Goal: Task Accomplishment & Management: Manage account settings

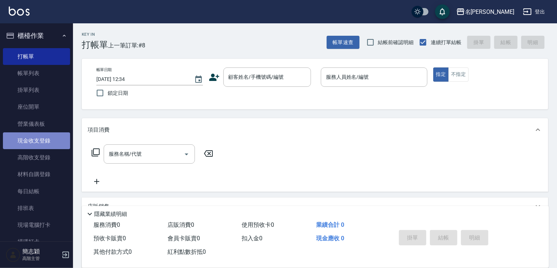
click at [48, 138] on link "現金收支登錄" at bounding box center [36, 141] width 67 height 17
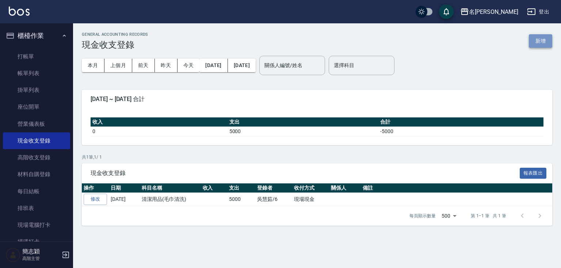
click at [538, 41] on button "新增" at bounding box center [540, 41] width 23 height 14
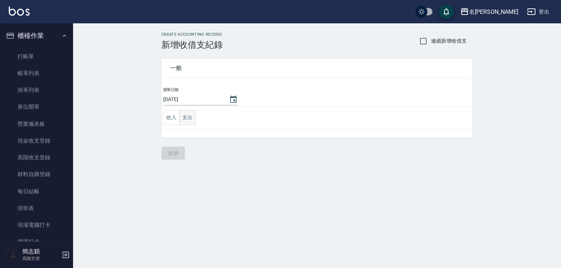
click at [189, 121] on button "支出" at bounding box center [187, 117] width 16 height 15
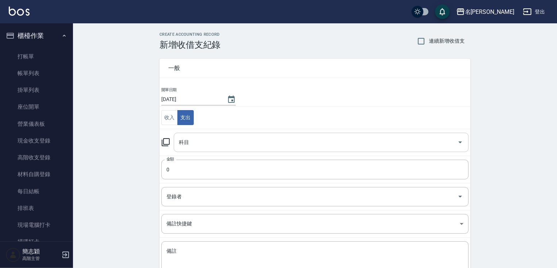
click at [200, 140] on input "科目" at bounding box center [315, 142] width 277 height 13
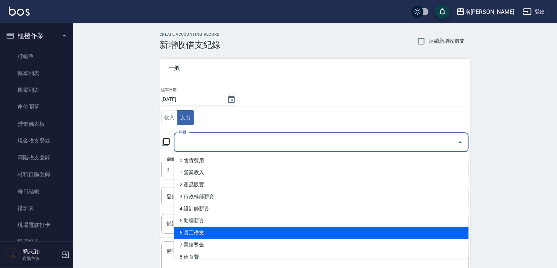
click at [212, 230] on li "6 員工借支" at bounding box center [321, 233] width 295 height 12
type input "6 員工借支"
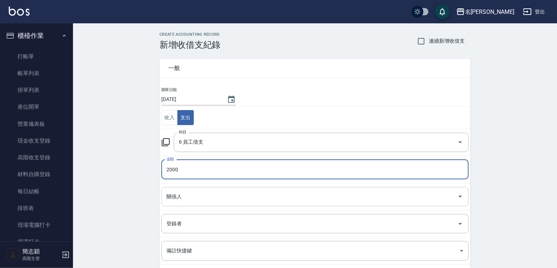
type input "2000"
click at [212, 192] on input "關係人" at bounding box center [310, 197] width 290 height 13
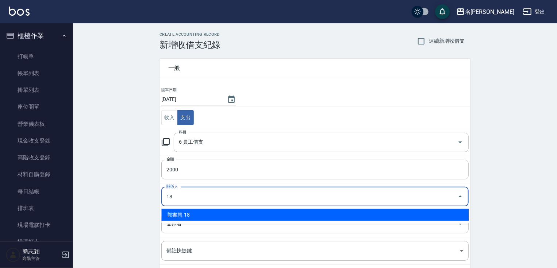
type input "郭書慧-18"
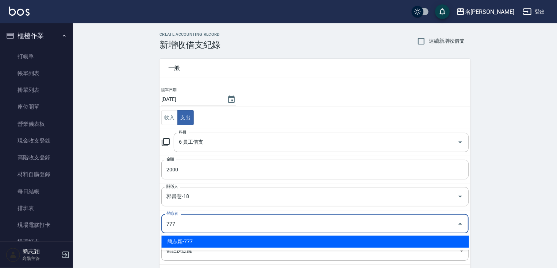
type input "簡志穎-777"
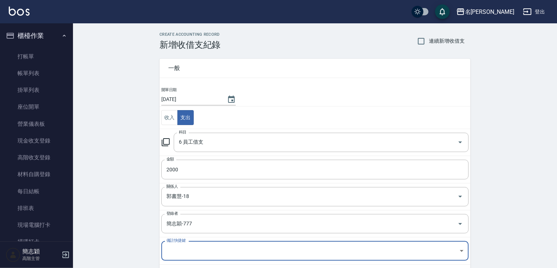
scroll to position [51, 0]
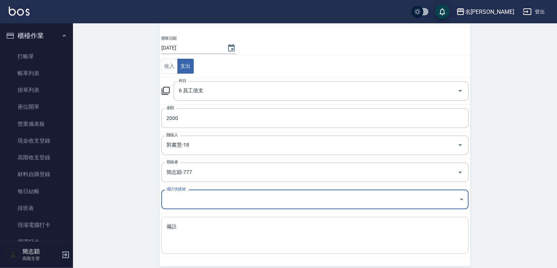
click at [260, 221] on div "x 備註" at bounding box center [314, 235] width 307 height 37
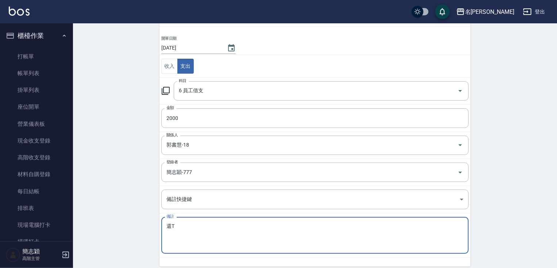
drag, startPoint x: 202, startPoint y: 226, endPoint x: 142, endPoint y: 223, distance: 59.9
click at [142, 223] on div "CREATE ACCOUNTING RECORD 新增收借支紀錄 連續新增收借支 一般 開單日期 [DATE] 收入 支出 科目 6 員工借支 科目 金額 2…" at bounding box center [315, 135] width 484 height 326
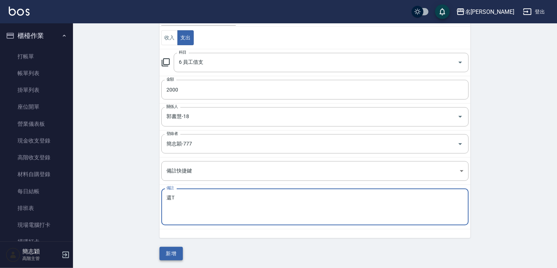
type textarea "還T"
click at [168, 257] on button "新增" at bounding box center [171, 254] width 23 height 14
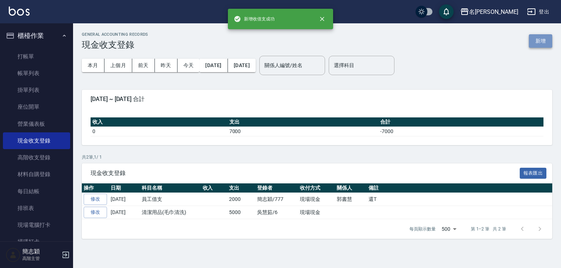
click at [534, 46] on button "新增" at bounding box center [540, 41] width 23 height 14
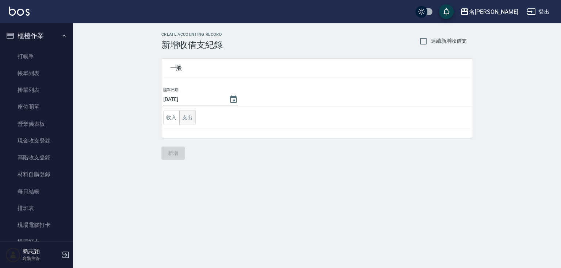
click at [190, 118] on button "支出" at bounding box center [187, 117] width 16 height 15
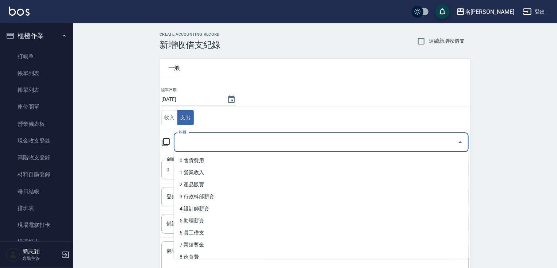
click at [208, 136] on input "科目" at bounding box center [315, 142] width 277 height 13
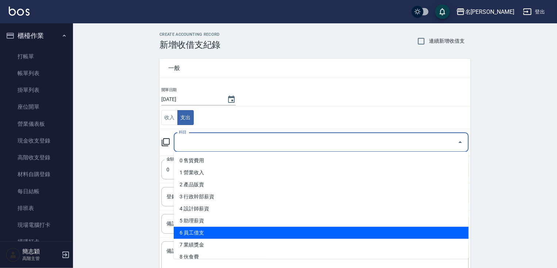
click at [222, 230] on li "6 員工借支" at bounding box center [321, 233] width 295 height 12
type input "6 員工借支"
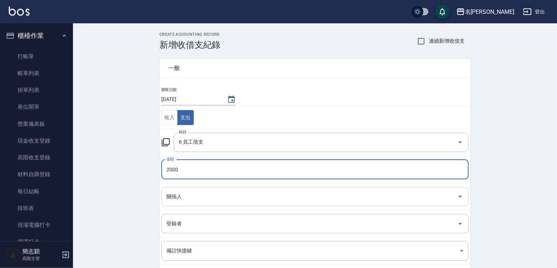
type input "2000"
click at [220, 200] on input "關係人" at bounding box center [310, 197] width 290 height 13
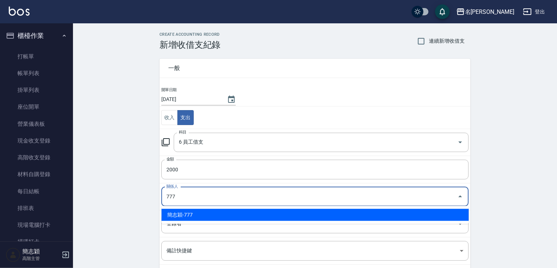
drag, startPoint x: 220, startPoint y: 200, endPoint x: 123, endPoint y: 193, distance: 97.0
click at [123, 193] on div "CREATE ACCOUNTING RECORD 新增收借支紀錄 連續新增收借支 一般 開單日期 [DATE] 收入 支出 科目 6 員工借支 科目 金額 2…" at bounding box center [315, 186] width 484 height 326
type input "朱霈芸-20"
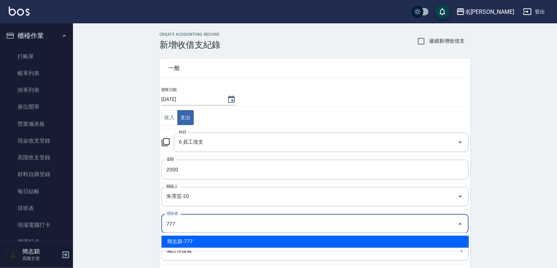
type input "簡志穎-777"
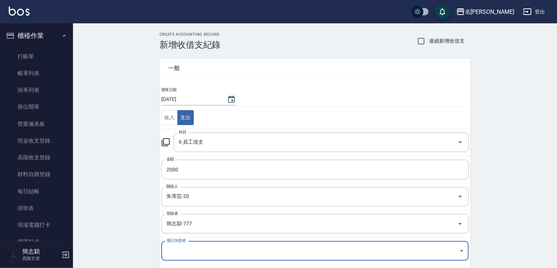
scroll to position [70, 0]
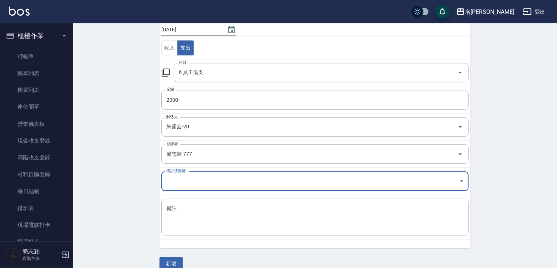
click at [304, 197] on td "備註 x 備註" at bounding box center [315, 217] width 311 height 45
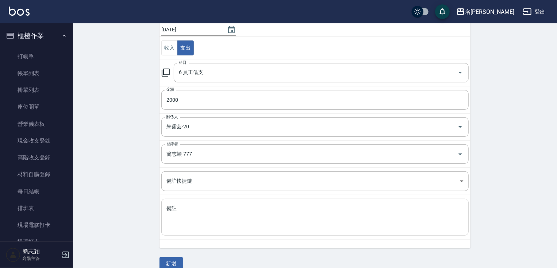
click at [303, 203] on div "x 備註" at bounding box center [314, 217] width 307 height 37
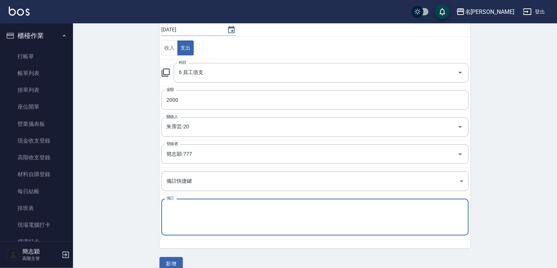
paste textarea "還T"
type textarea "還T"
click at [177, 259] on button "新增" at bounding box center [171, 264] width 23 height 14
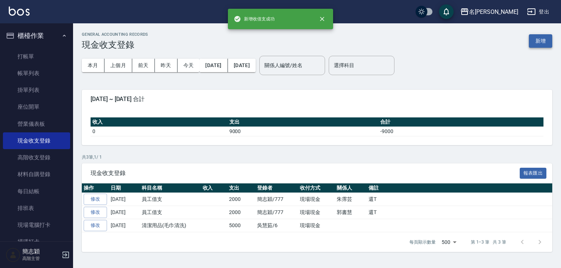
click at [546, 39] on button "新增" at bounding box center [540, 41] width 23 height 14
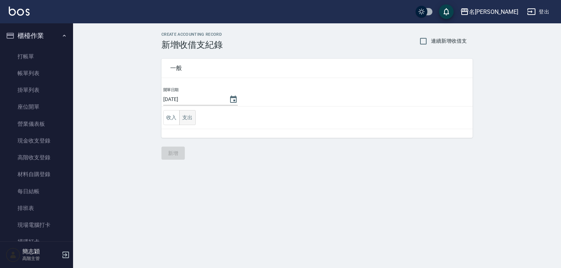
click at [189, 120] on button "支出" at bounding box center [187, 117] width 16 height 15
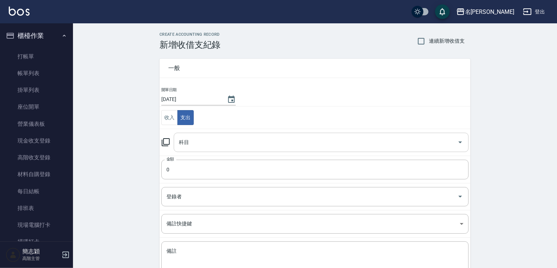
click at [208, 147] on input "科目" at bounding box center [315, 142] width 277 height 13
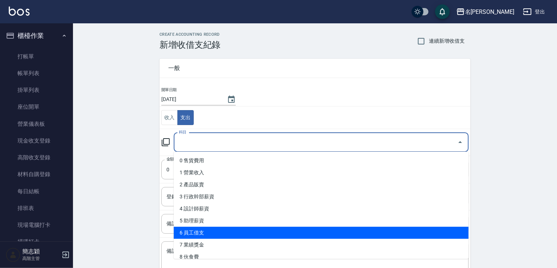
click at [209, 232] on li "6 員工借支" at bounding box center [321, 233] width 295 height 12
type input "6 員工借支"
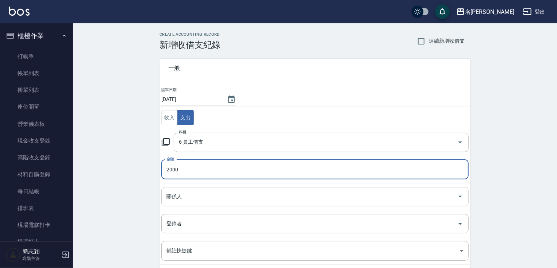
type input "2000"
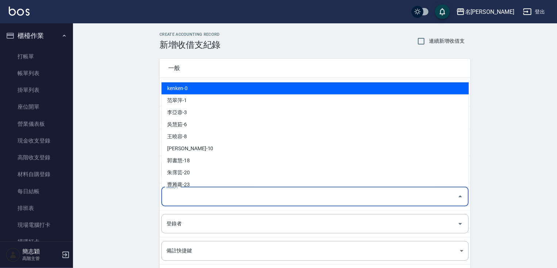
click at [227, 191] on input "關係人" at bounding box center [310, 197] width 290 height 13
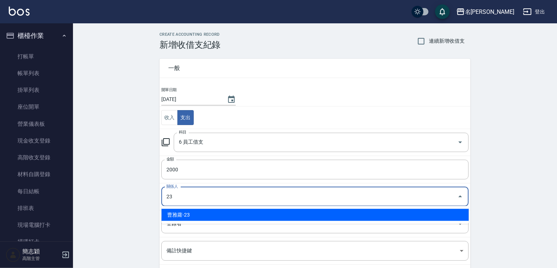
type input "曹雅蘿-23"
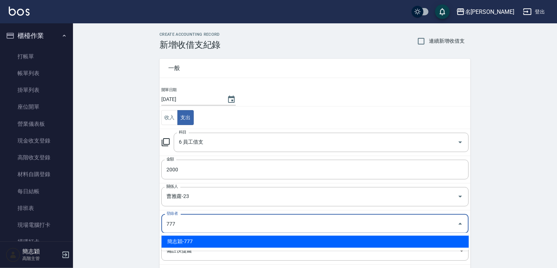
type input "簡志穎-777"
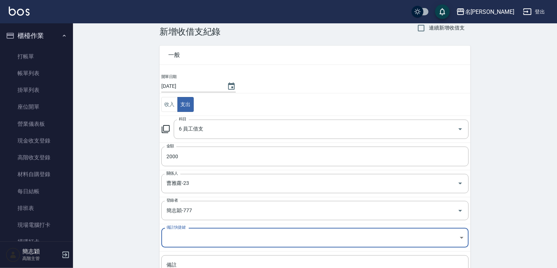
scroll to position [80, 0]
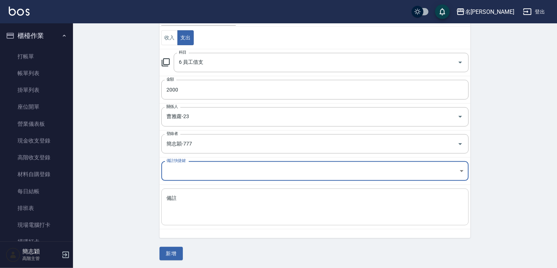
click at [254, 196] on textarea "備註" at bounding box center [314, 207] width 297 height 25
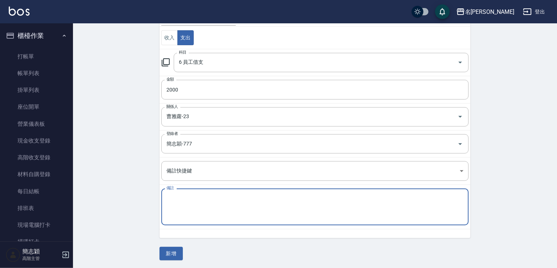
paste textarea "還T"
type textarea "還T"
click at [171, 248] on button "新增" at bounding box center [171, 254] width 23 height 14
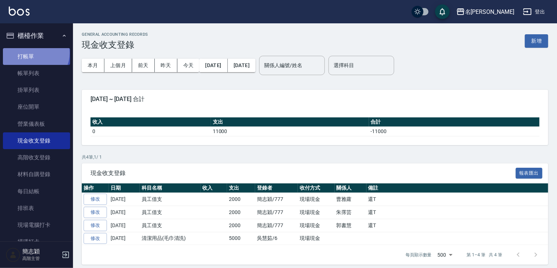
click at [35, 53] on link "打帳單" at bounding box center [36, 56] width 67 height 17
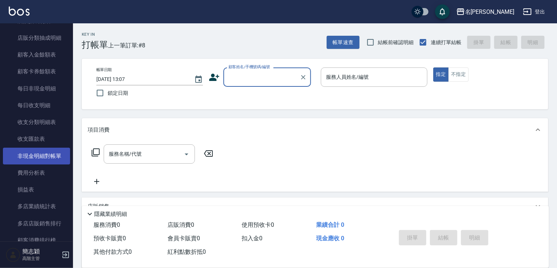
scroll to position [750, 0]
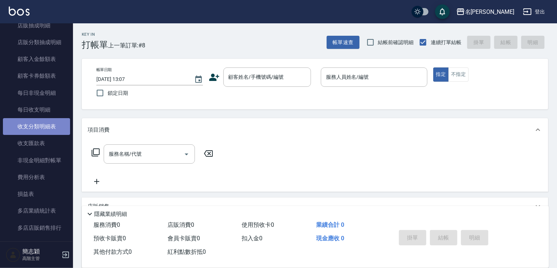
click at [53, 128] on link "收支分類明細表" at bounding box center [36, 126] width 67 height 17
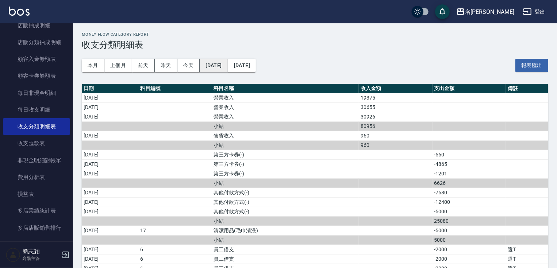
click at [211, 63] on button "[DATE]" at bounding box center [214, 66] width 28 height 14
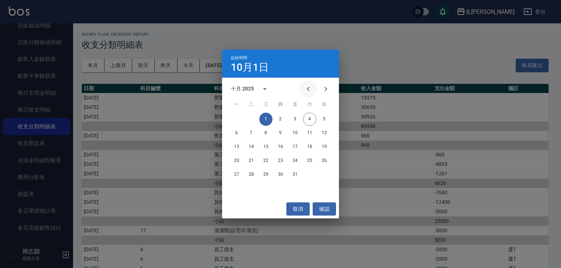
click at [307, 92] on icon "Previous month" at bounding box center [308, 89] width 9 height 9
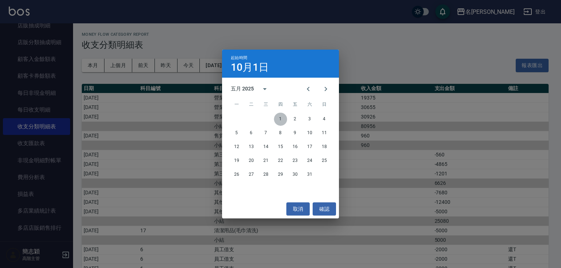
click at [285, 119] on button "1" at bounding box center [280, 119] width 13 height 13
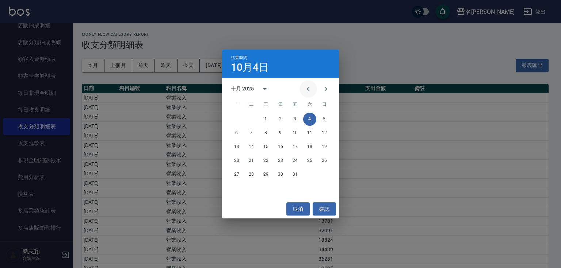
click at [306, 89] on icon "Previous month" at bounding box center [308, 89] width 9 height 9
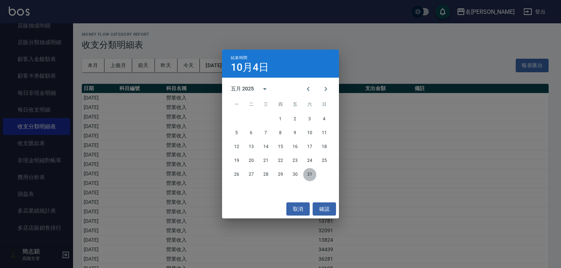
click at [311, 173] on button "31" at bounding box center [309, 174] width 13 height 13
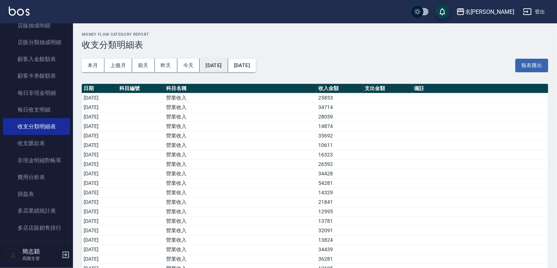
click at [216, 69] on button "[DATE]" at bounding box center [214, 66] width 28 height 14
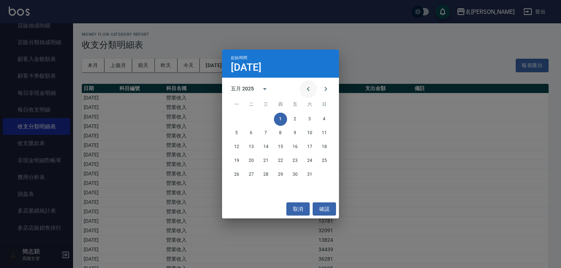
click at [307, 86] on icon "Previous month" at bounding box center [308, 89] width 9 height 9
click at [251, 119] on button "1" at bounding box center [251, 119] width 13 height 13
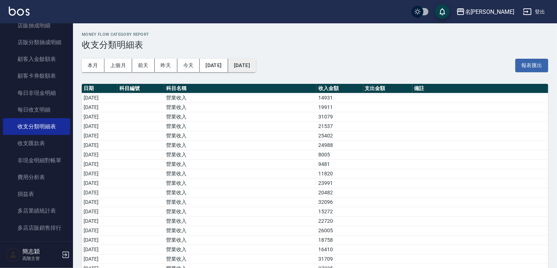
click at [242, 61] on button "[DATE]" at bounding box center [242, 66] width 28 height 14
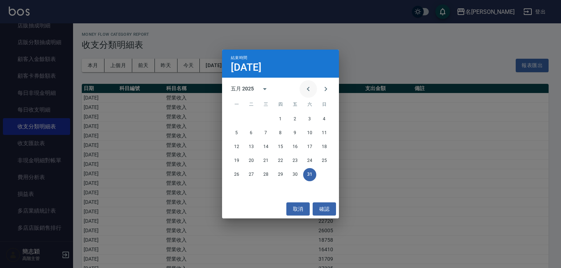
click at [305, 88] on icon "Previous month" at bounding box center [308, 89] width 9 height 9
click at [268, 175] on button "30" at bounding box center [265, 174] width 13 height 13
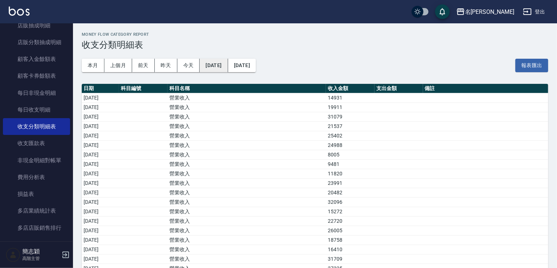
click at [228, 68] on button "[DATE]" at bounding box center [214, 66] width 28 height 14
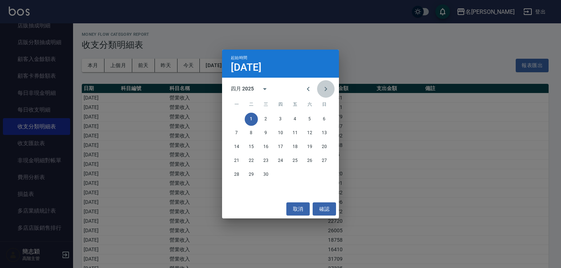
click at [324, 88] on icon "Next month" at bounding box center [325, 89] width 9 height 9
click at [326, 88] on icon "Next month" at bounding box center [326, 89] width 3 height 4
click at [321, 118] on button "1" at bounding box center [324, 119] width 13 height 13
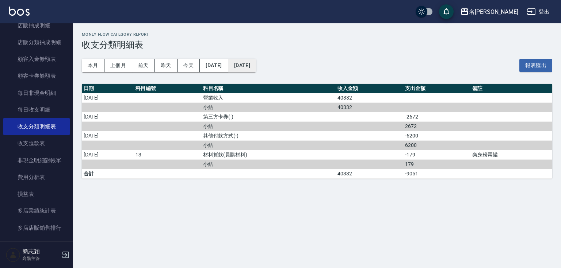
click at [256, 68] on button "[DATE]" at bounding box center [242, 66] width 28 height 14
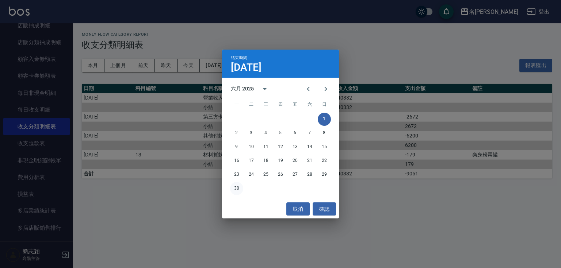
click at [235, 188] on button "30" at bounding box center [236, 188] width 13 height 13
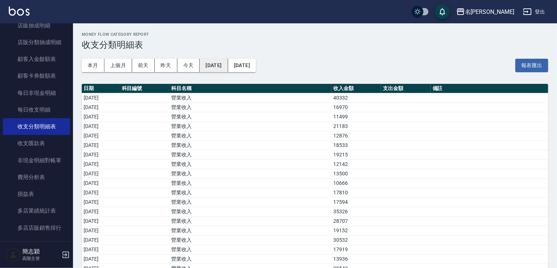
click at [222, 66] on button "[DATE]" at bounding box center [214, 66] width 28 height 14
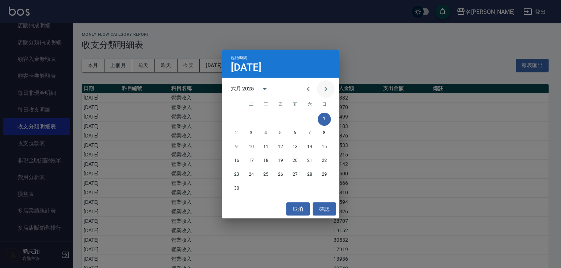
click at [327, 88] on icon "Next month" at bounding box center [325, 89] width 9 height 9
click at [252, 118] on button "1" at bounding box center [251, 119] width 13 height 13
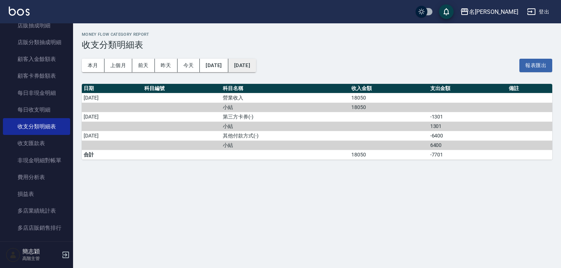
click at [256, 67] on button "[DATE]" at bounding box center [242, 66] width 28 height 14
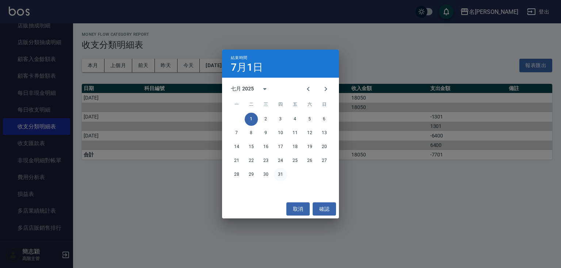
click at [283, 173] on button "31" at bounding box center [280, 174] width 13 height 13
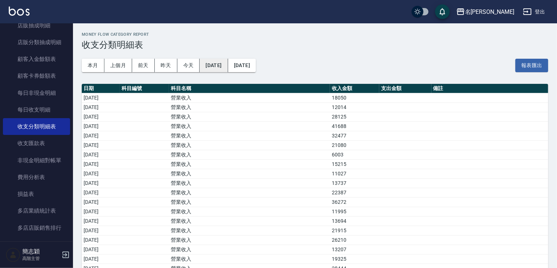
click at [215, 65] on button "[DATE]" at bounding box center [214, 66] width 28 height 14
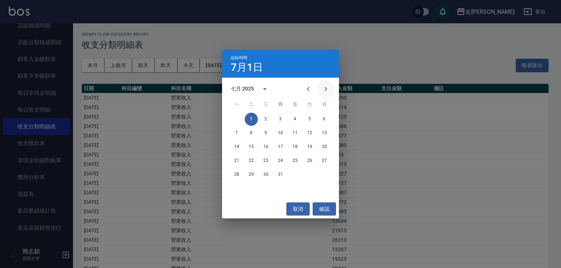
click at [326, 91] on icon "Next month" at bounding box center [325, 89] width 9 height 9
click at [295, 119] on button "1" at bounding box center [294, 119] width 13 height 13
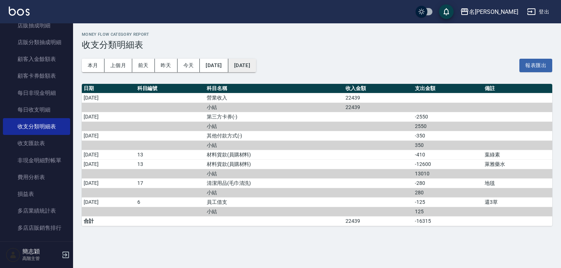
click at [256, 64] on button "[DATE]" at bounding box center [242, 66] width 28 height 14
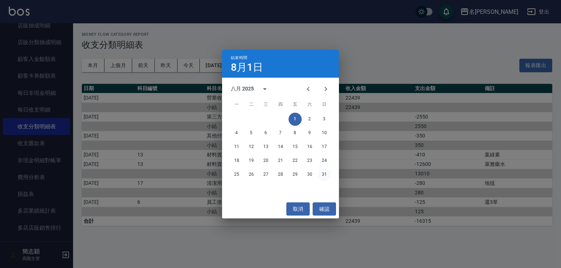
click at [322, 174] on button "31" at bounding box center [324, 174] width 13 height 13
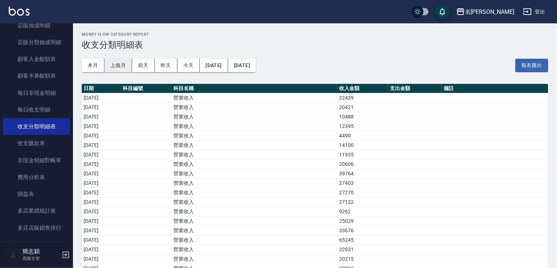
click at [110, 65] on button "上個月" at bounding box center [118, 66] width 28 height 14
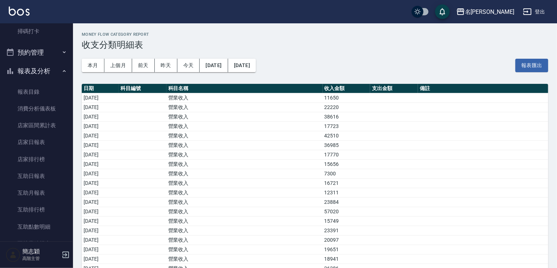
scroll to position [169, 0]
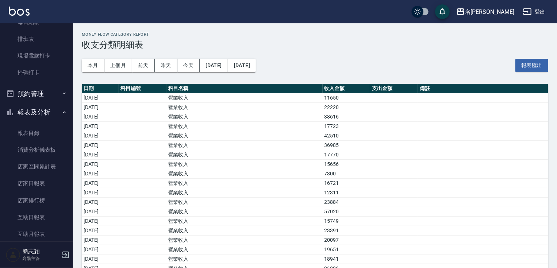
click at [44, 109] on button "報表及分析" at bounding box center [36, 112] width 67 height 19
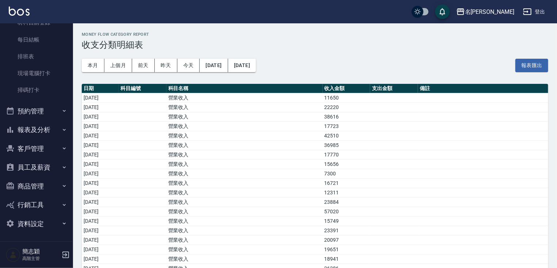
scroll to position [0, 0]
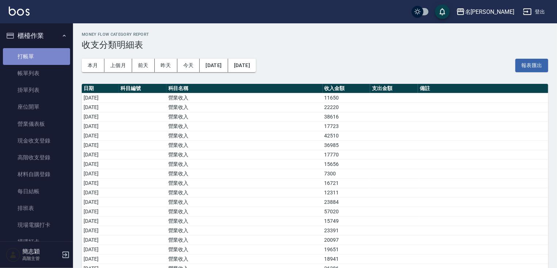
click at [38, 53] on link "打帳單" at bounding box center [36, 56] width 67 height 17
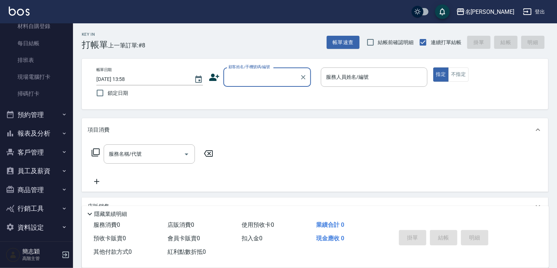
scroll to position [152, 0]
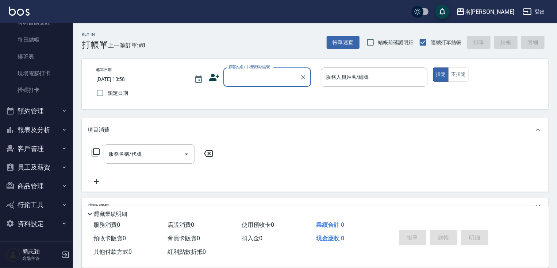
click at [48, 127] on button "報表及分析" at bounding box center [36, 129] width 67 height 19
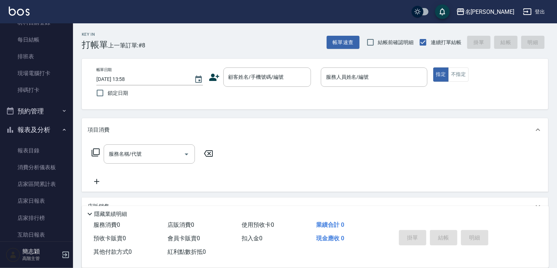
click at [72, 87] on div "櫃檯作業 打帳單 帳單列表 掛單列表 座位開單 營業儀表板 現金收支登錄 高階收支登錄 材料自購登錄 每日結帳 排班表 現場電腦打卡 掃碼打卡 預約管理 預約…" at bounding box center [36, 145] width 73 height 245
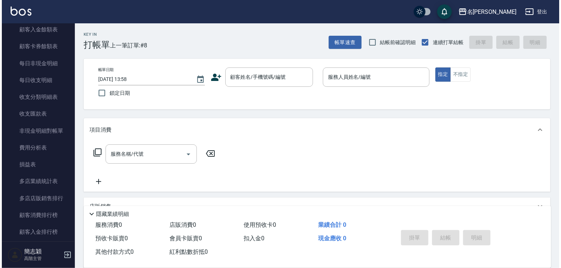
scroll to position [790, 0]
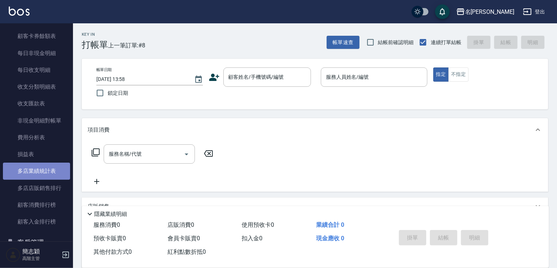
click at [45, 169] on link "多店業績統計表" at bounding box center [36, 171] width 67 height 17
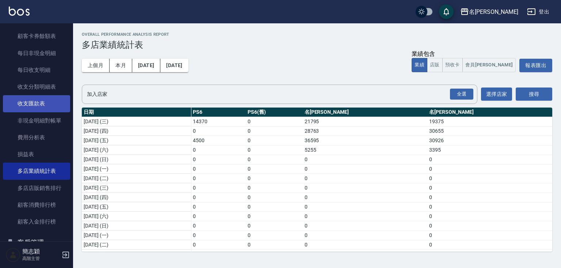
drag, startPoint x: 69, startPoint y: 184, endPoint x: 66, endPoint y: 105, distance: 78.9
click at [66, 97] on nav "櫃檯作業 打帳單 帳單列表 掛單列表 座位開單 營業儀表板 現金收支登錄 高階收支登錄 材料自購登錄 每日結帳 排班表 現場電腦打卡 掃碼打卡 預約管理 預約…" at bounding box center [36, 132] width 73 height 218
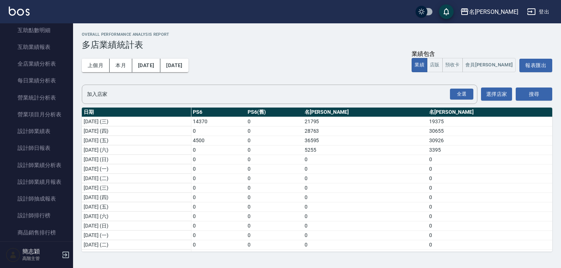
scroll to position [216, 0]
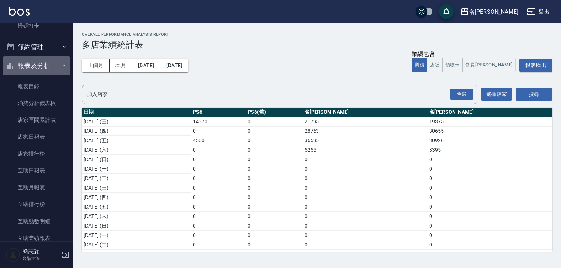
click at [51, 67] on button "報表及分析" at bounding box center [36, 65] width 67 height 19
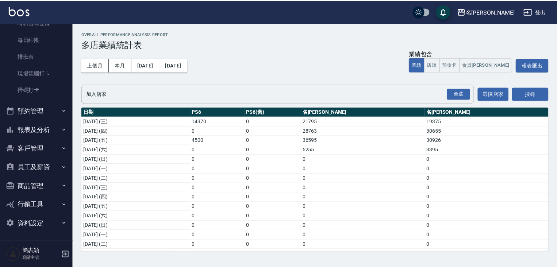
scroll to position [0, 0]
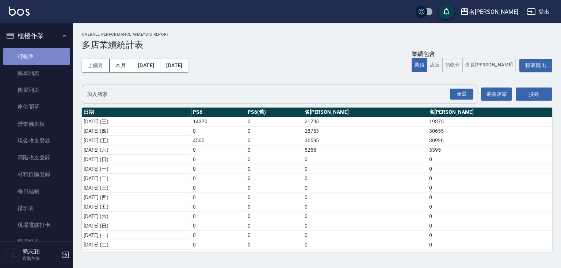
click at [45, 55] on link "打帳單" at bounding box center [36, 56] width 67 height 17
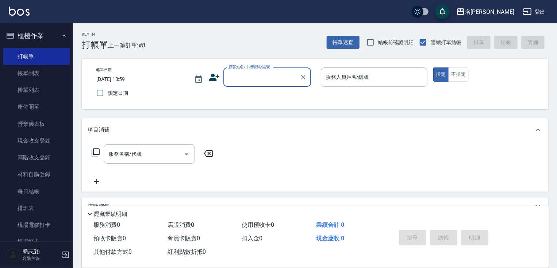
click at [254, 77] on input "顧客姓名/手機號碼/編號" at bounding box center [262, 77] width 70 height 13
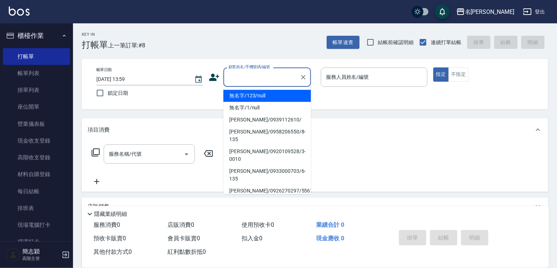
click at [254, 99] on li "無名字/123/null" at bounding box center [267, 96] width 88 height 12
type input "無名字/123/null"
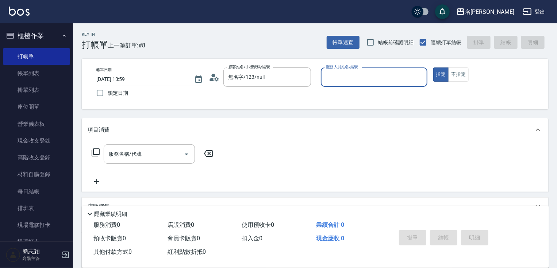
click at [359, 76] on input "服務人員姓名/編號" at bounding box center [374, 77] width 100 height 13
type input "IVY-3"
type button "true"
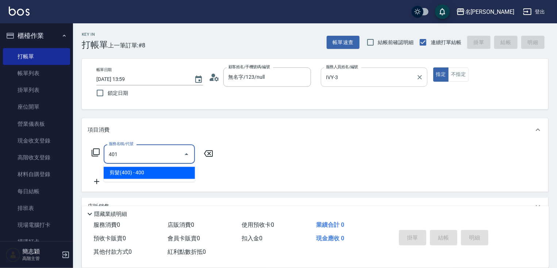
type input "剪髮(400)(401)"
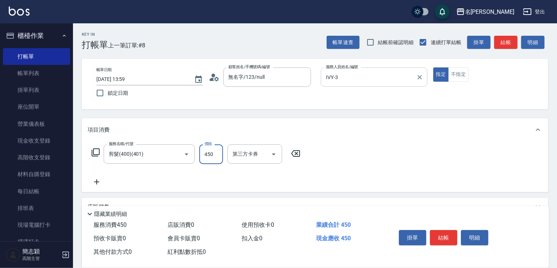
type input "450"
click at [441, 238] on button "結帳" at bounding box center [443, 237] width 27 height 15
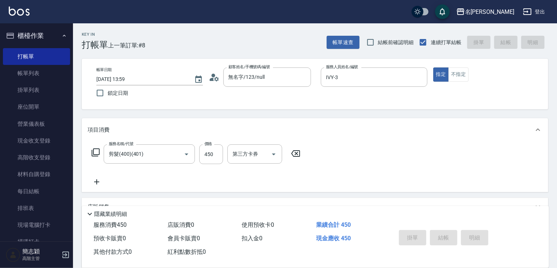
type input "[DATE] 14:00"
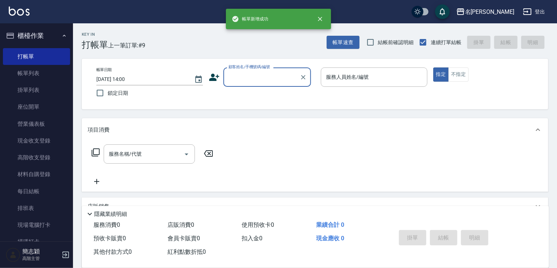
click at [256, 80] on input "顧客姓名/手機號碼/編號" at bounding box center [262, 77] width 70 height 13
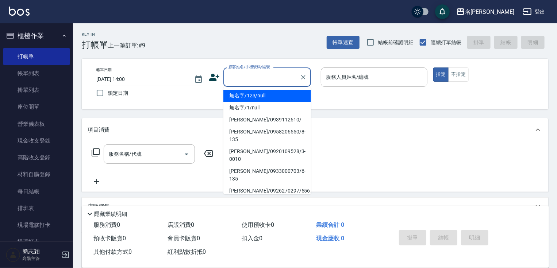
click at [257, 98] on li "無名字/123/null" at bounding box center [267, 96] width 88 height 12
type input "無名字/123/null"
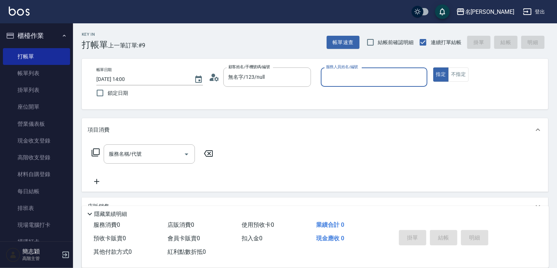
click at [361, 72] on div "服務人員姓名/編號 服務人員姓名/編號" at bounding box center [374, 77] width 107 height 19
click at [433, 68] on button "指定" at bounding box center [441, 75] width 16 height 14
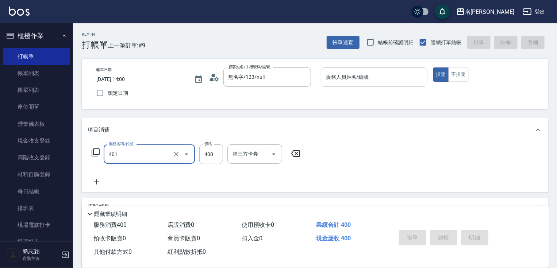
type input "剪髮(400)(401)"
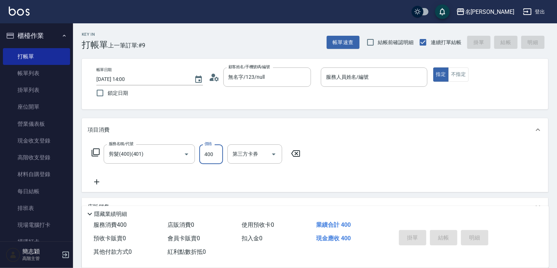
click at [402, 88] on p at bounding box center [374, 91] width 107 height 8
click at [390, 80] on input "服務人員姓名/編號" at bounding box center [374, 77] width 100 height 13
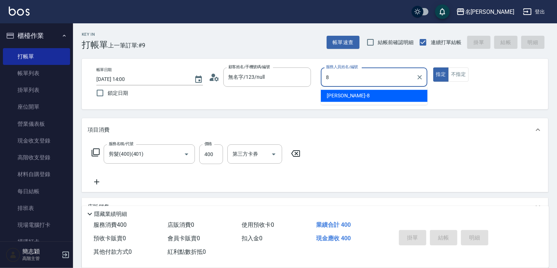
type input "曉容-8"
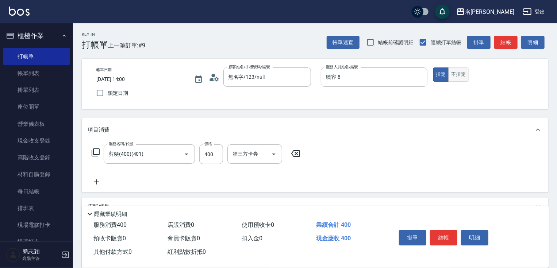
click at [453, 70] on button "不指定" at bounding box center [458, 75] width 20 height 14
click at [445, 237] on button "結帳" at bounding box center [443, 237] width 27 height 15
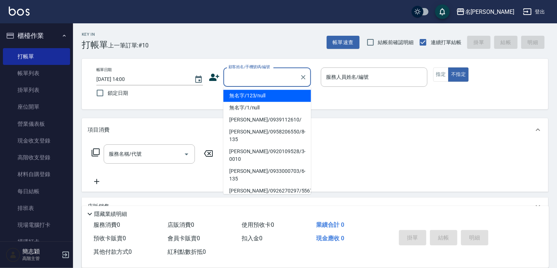
click at [275, 77] on input "顧客姓名/手機號碼/編號" at bounding box center [262, 77] width 70 height 13
click at [274, 94] on li "無名字/123/null" at bounding box center [267, 96] width 88 height 12
type input "無名字/123/null"
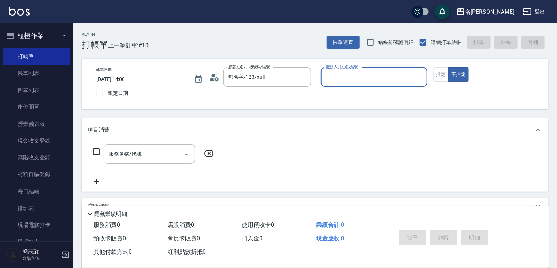
click at [362, 73] on div "服務人員姓名/編號 服務人員姓名/編號" at bounding box center [374, 77] width 107 height 19
type input "[PERSON_NAME]-1"
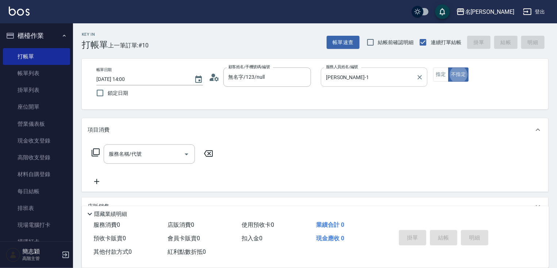
type button "false"
click at [450, 73] on button "不指定" at bounding box center [458, 75] width 20 height 14
click at [441, 77] on button "指定" at bounding box center [441, 75] width 16 height 14
click at [163, 152] on input "服務名稱/代號" at bounding box center [144, 154] width 74 height 13
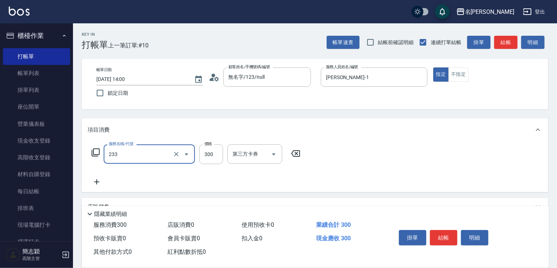
type input "洗髮300(233)"
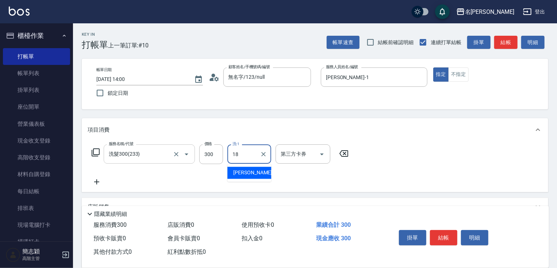
type input "[PERSON_NAME]-18"
click at [442, 230] on button "結帳" at bounding box center [443, 237] width 27 height 15
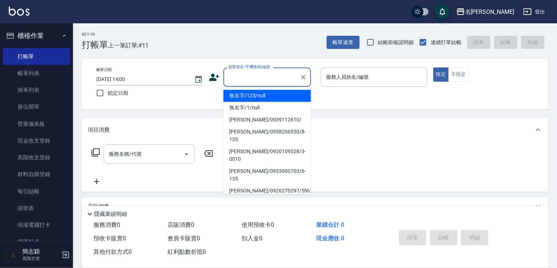
click at [281, 76] on input "顧客姓名/手機號碼/編號" at bounding box center [262, 77] width 70 height 13
click at [274, 95] on li "無名字/123/null" at bounding box center [267, 96] width 88 height 12
type input "無名字/123/null"
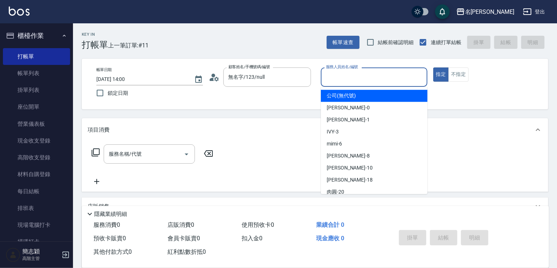
click at [375, 73] on input "服務人員姓名/編號" at bounding box center [374, 77] width 100 height 13
type input "IVY-3"
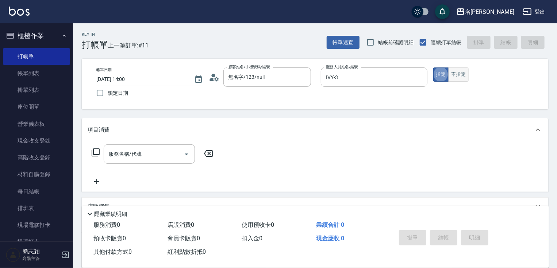
click at [455, 80] on button "不指定" at bounding box center [458, 75] width 20 height 14
click at [149, 151] on input "服務名稱/代號" at bounding box center [144, 154] width 74 height 13
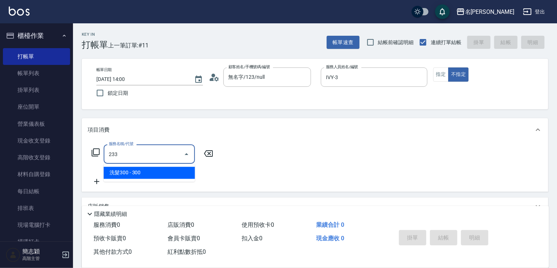
type input "洗髮300(233)"
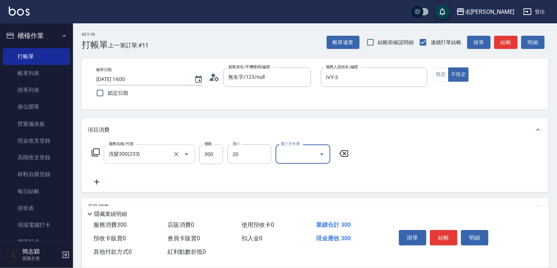
type input "肉圓-20"
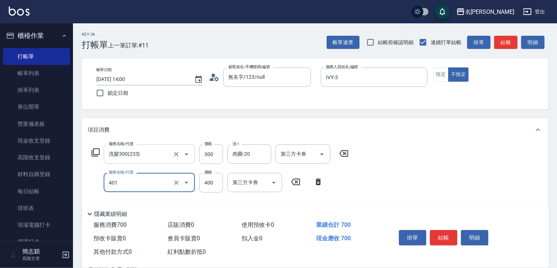
type input "剪髮(400)(401)"
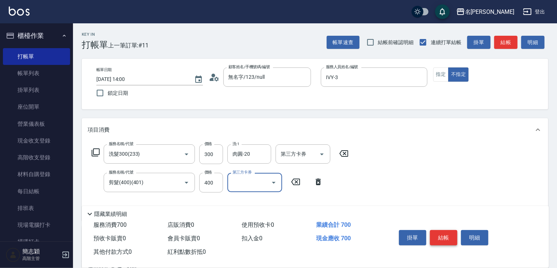
click at [448, 233] on button "結帳" at bounding box center [443, 237] width 27 height 15
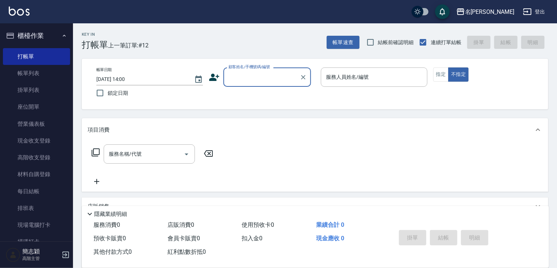
click at [246, 76] on input "顧客姓名/手機號碼/編號" at bounding box center [262, 77] width 70 height 13
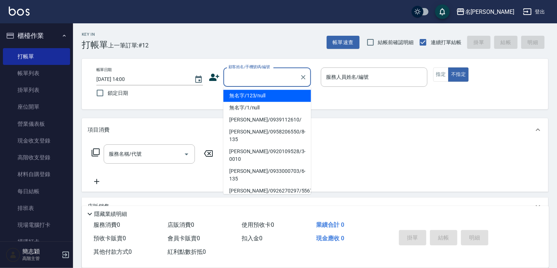
click at [255, 95] on li "無名字/123/null" at bounding box center [267, 96] width 88 height 12
type input "無名字/123/null"
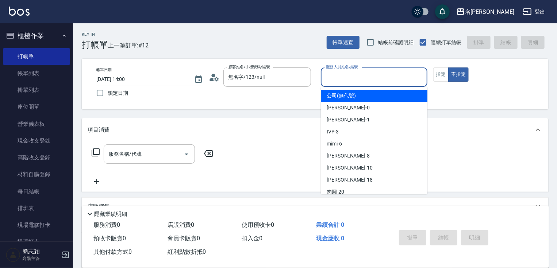
click at [351, 81] on input "服務人員姓名/編號" at bounding box center [374, 77] width 100 height 13
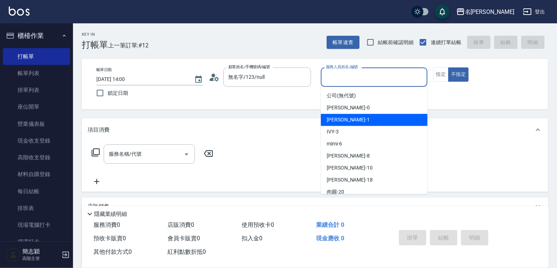
click at [346, 118] on span "[PERSON_NAME] -1" at bounding box center [348, 120] width 43 height 8
type input "[PERSON_NAME]-1"
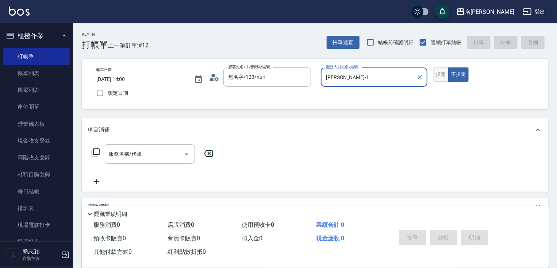
click at [442, 77] on button "指定" at bounding box center [441, 75] width 16 height 14
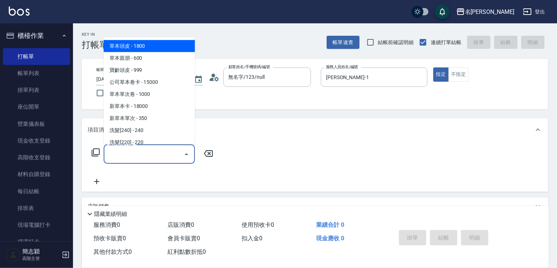
click at [156, 149] on input "服務名稱/代號" at bounding box center [144, 154] width 74 height 13
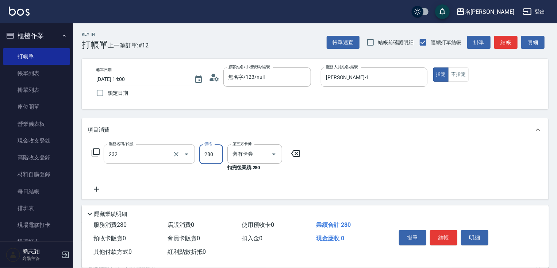
type input "洗髮卷280(232)"
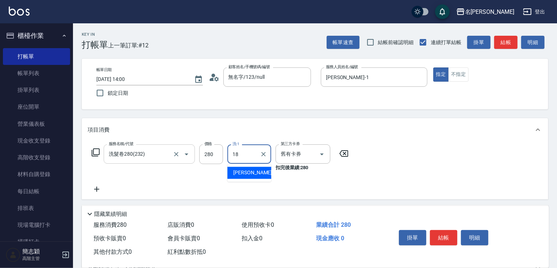
type input "[PERSON_NAME]-18"
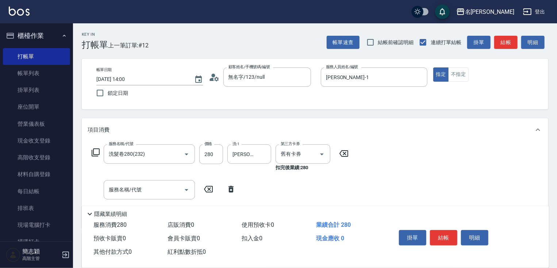
click at [228, 187] on icon at bounding box center [231, 189] width 18 height 9
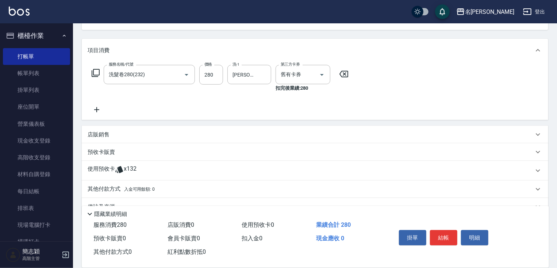
scroll to position [96, 0]
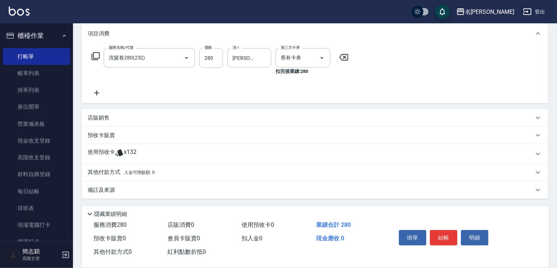
click at [110, 137] on p "預收卡販賣" at bounding box center [101, 136] width 27 height 8
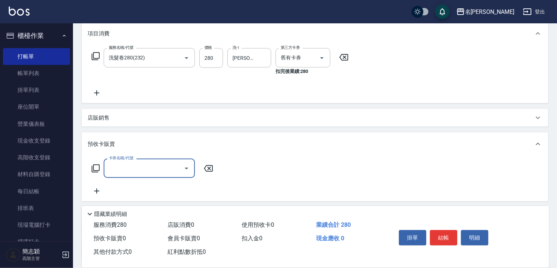
scroll to position [0, 0]
click at [126, 162] on input "卡券名稱/代號" at bounding box center [144, 168] width 74 height 13
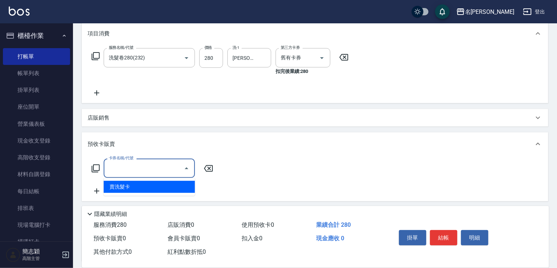
click at [131, 184] on span "賣洗髮卡" at bounding box center [149, 187] width 91 height 12
type input "賣洗髮卡(992)"
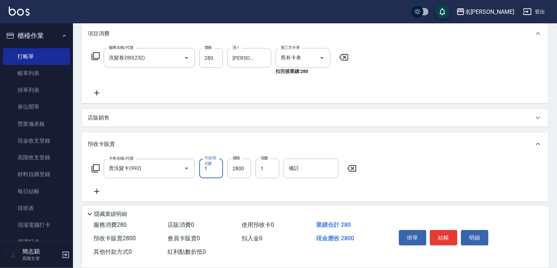
scroll to position [160, 0]
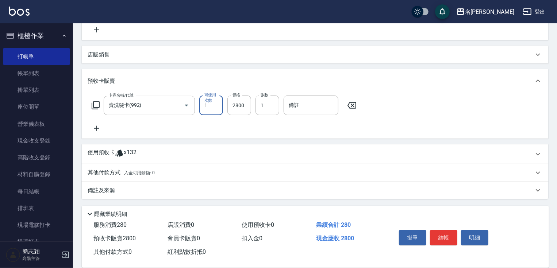
click at [112, 174] on p "其他付款方式 入金可用餘額: 0" at bounding box center [121, 173] width 67 height 8
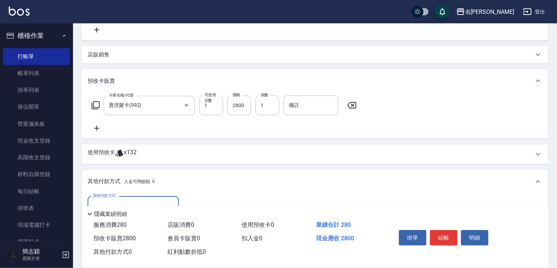
scroll to position [246, 0]
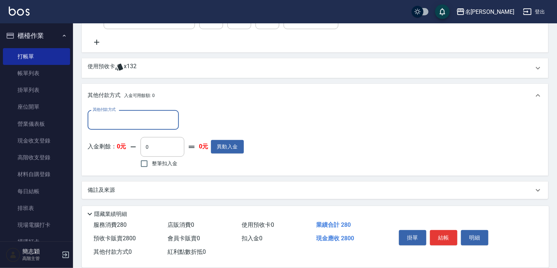
click at [117, 119] on input "其他付款方式" at bounding box center [133, 120] width 85 height 13
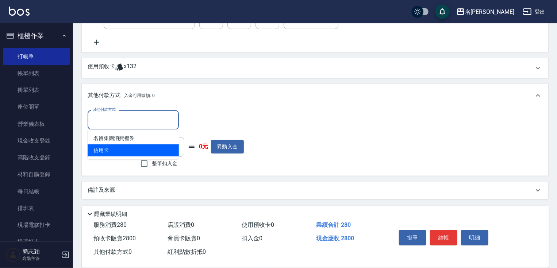
click at [105, 150] on span "信用卡" at bounding box center [133, 151] width 91 height 12
type input "信用卡"
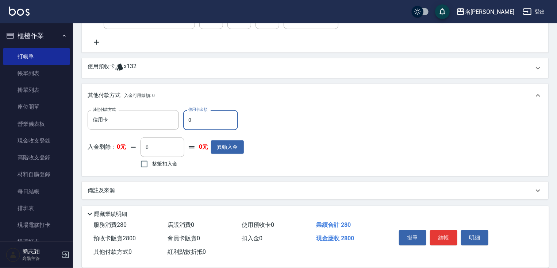
drag, startPoint x: 187, startPoint y: 121, endPoint x: 217, endPoint y: 121, distance: 30.3
click at [198, 121] on input "0" at bounding box center [210, 120] width 55 height 20
type input "2800"
click at [444, 237] on button "結帳" at bounding box center [443, 237] width 27 height 15
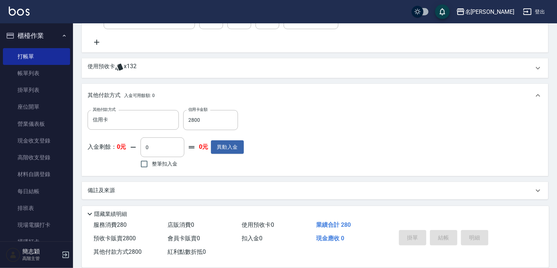
type input "[DATE] 14:01"
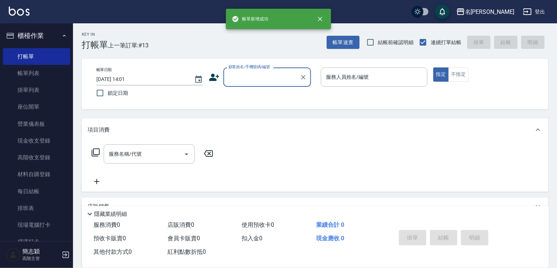
click at [269, 77] on input "顧客姓名/手機號碼/編號" at bounding box center [262, 77] width 70 height 13
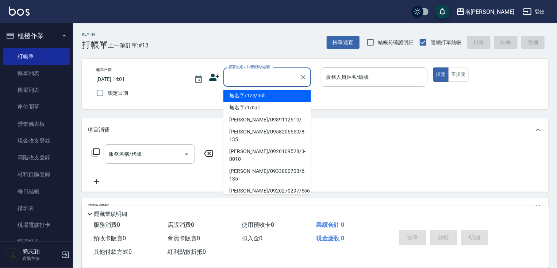
click at [263, 96] on li "無名字/123/null" at bounding box center [267, 96] width 88 height 12
type input "無名字/123/null"
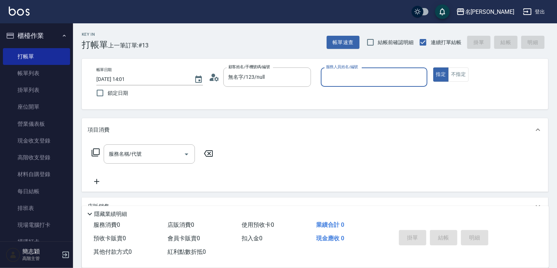
click at [332, 79] on div "服務人員姓名/編號 服務人員姓名/編號" at bounding box center [374, 77] width 107 height 19
type input "IVY-3"
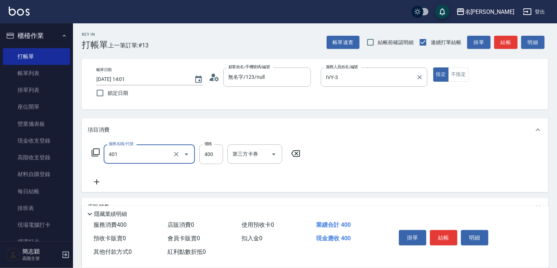
type input "剪髮(400)(401)"
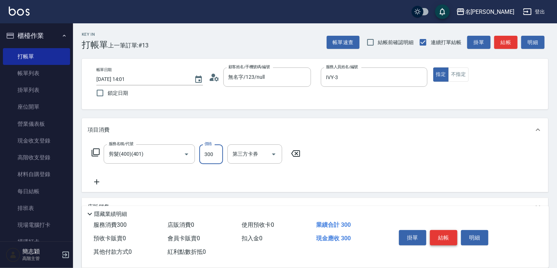
type input "300"
click at [449, 241] on button "結帳" at bounding box center [443, 237] width 27 height 15
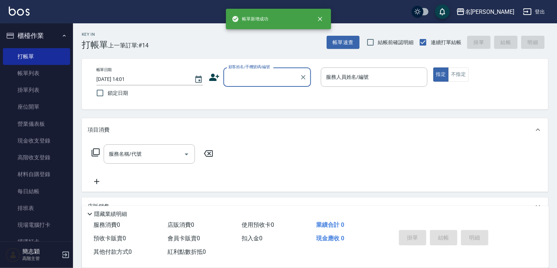
click at [271, 81] on input "顧客姓名/手機號碼/編號" at bounding box center [262, 77] width 70 height 13
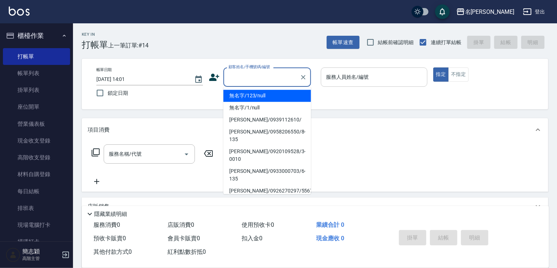
drag, startPoint x: 270, startPoint y: 98, endPoint x: 359, endPoint y: 83, distance: 90.4
click at [271, 98] on li "無名字/123/null" at bounding box center [267, 96] width 88 height 12
type input "無名字/123/null"
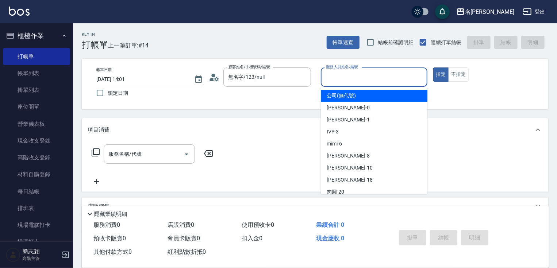
click at [359, 83] on input "服務人員姓名/編號" at bounding box center [374, 77] width 100 height 13
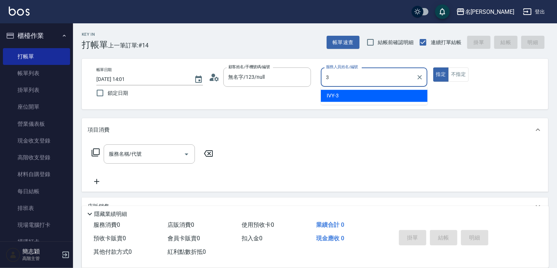
type input "IVY-3"
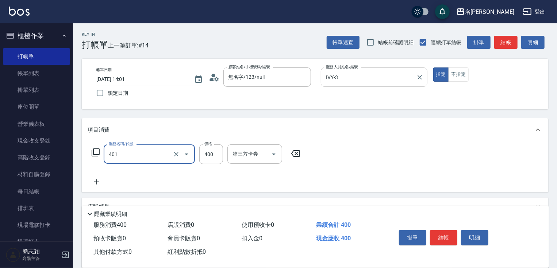
type input "剪髮(400)(401)"
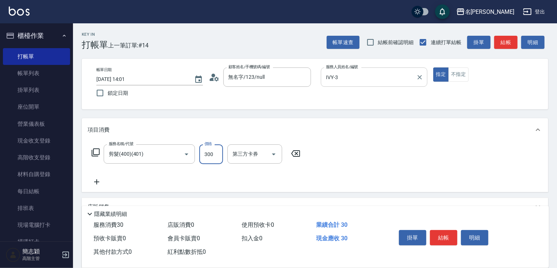
type input "300"
click at [460, 241] on div "掛單 結帳 明細" at bounding box center [443, 238] width 95 height 23
click at [450, 238] on button "結帳" at bounding box center [443, 237] width 27 height 15
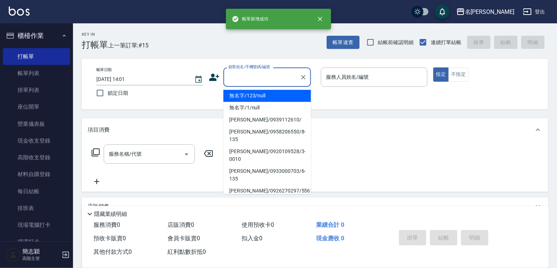
click at [248, 80] on input "顧客姓名/手機號碼/編號" at bounding box center [262, 77] width 70 height 13
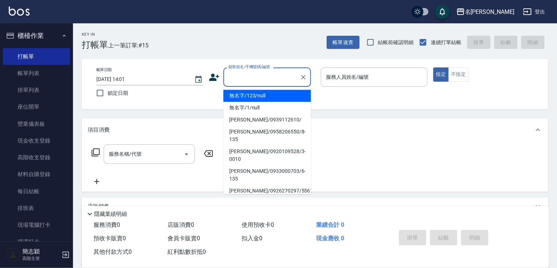
drag, startPoint x: 260, startPoint y: 96, endPoint x: 364, endPoint y: 77, distance: 106.1
click at [260, 96] on li "無名字/123/null" at bounding box center [267, 96] width 88 height 12
type input "無名字/123/null"
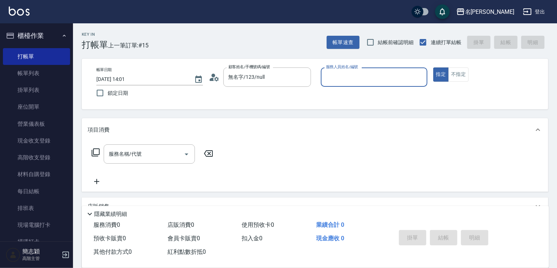
click at [364, 77] on div "服務人員姓名/編號 服務人員姓名/編號" at bounding box center [374, 77] width 107 height 19
type input "曉容-8"
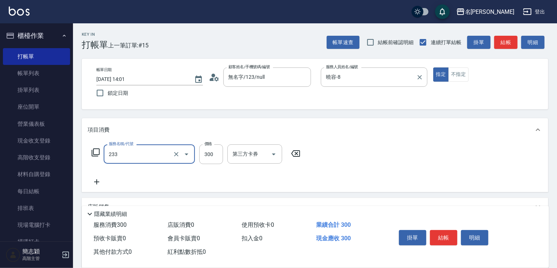
type input "洗髮300(233)"
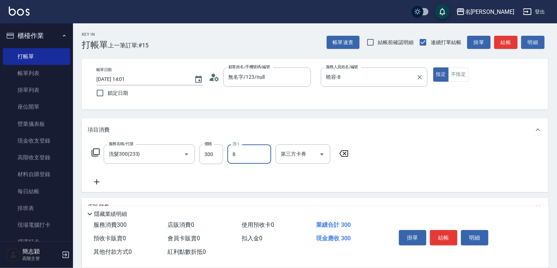
type input "曉容-8"
click at [505, 44] on button "結帳" at bounding box center [505, 43] width 23 height 14
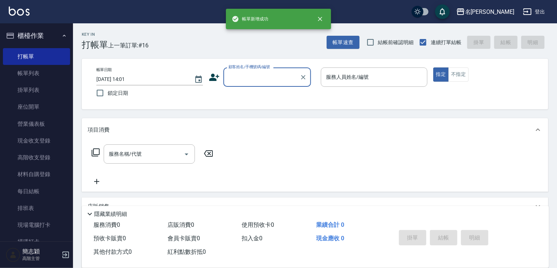
click at [266, 83] on input "顧客姓名/手機號碼/編號" at bounding box center [262, 77] width 70 height 13
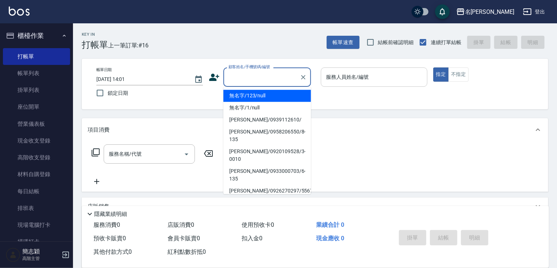
click at [267, 99] on li "無名字/123/null" at bounding box center [267, 96] width 88 height 12
type input "無名字/123/null"
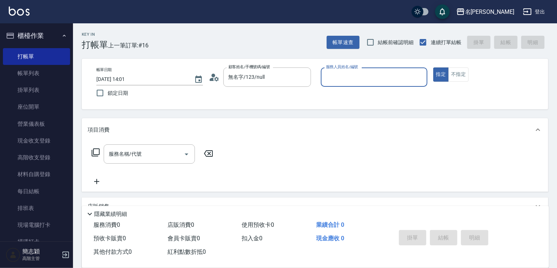
click at [345, 81] on input "服務人員姓名/編號" at bounding box center [374, 77] width 100 height 13
type input "mimi-6"
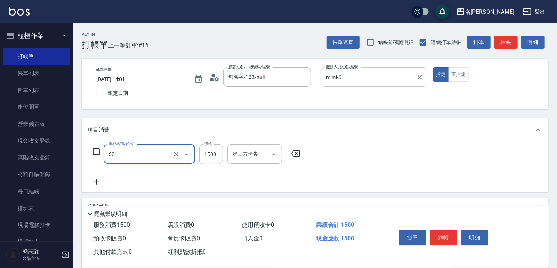
type input "燙髮(1500)(301)"
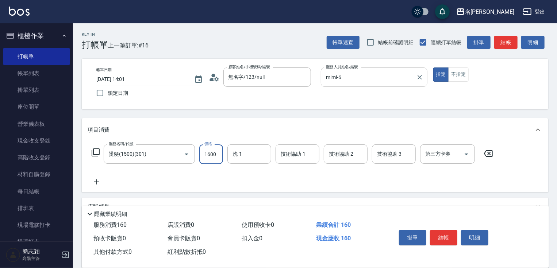
type input "1600"
type input "[PERSON_NAME]-18"
type input "mimi-6"
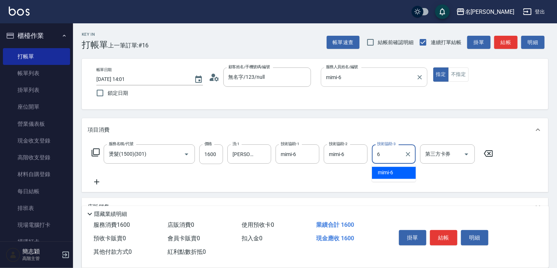
type input "mimi-6"
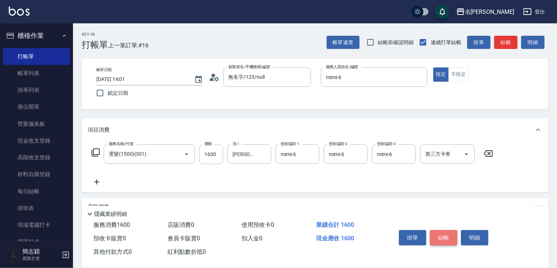
click at [450, 237] on button "結帳" at bounding box center [443, 237] width 27 height 15
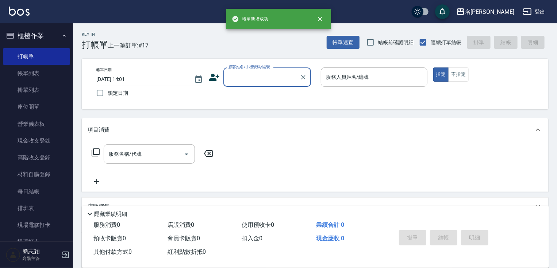
click at [260, 79] on input "顧客姓名/手機號碼/編號" at bounding box center [262, 77] width 70 height 13
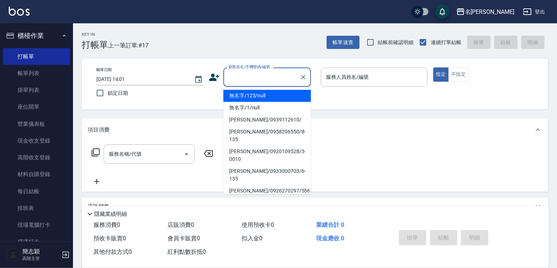
click at [259, 95] on li "無名字/123/null" at bounding box center [267, 96] width 88 height 12
type input "無名字/123/null"
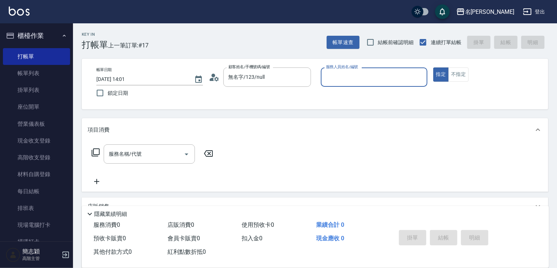
click at [356, 74] on div "服務人員姓名/編號 服務人員姓名/編號" at bounding box center [374, 77] width 107 height 19
type input "[PERSON_NAME]-1"
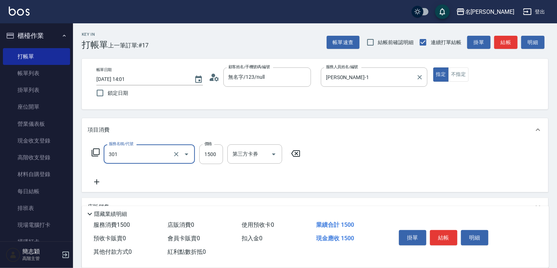
type input "燙髮(1500)(301)"
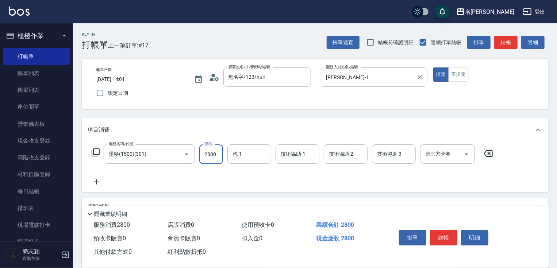
type input "2800"
type input "鴨肉-23"
type input "[PERSON_NAME]-1"
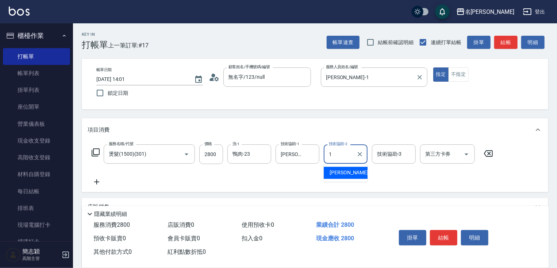
type input "[PERSON_NAME]-1"
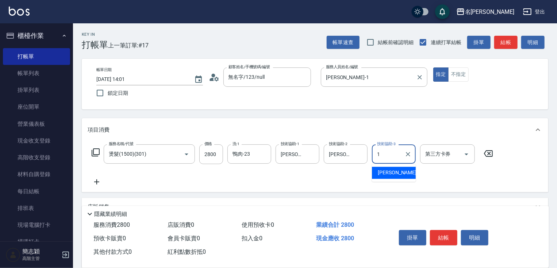
type input "[PERSON_NAME]-1"
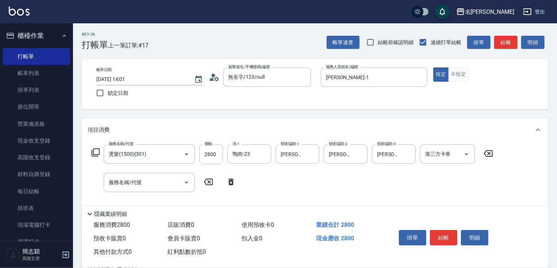
click at [233, 184] on icon at bounding box center [231, 182] width 5 height 7
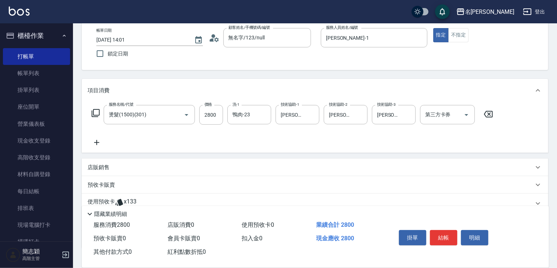
scroll to position [89, 0]
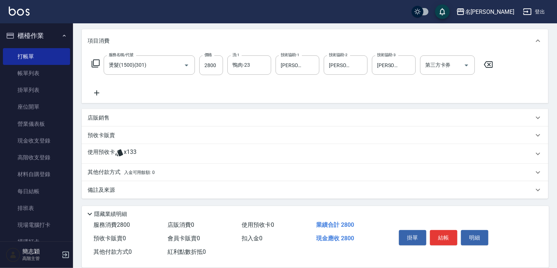
click at [101, 169] on p "其他付款方式 入金可用餘額: 0" at bounding box center [121, 173] width 67 height 8
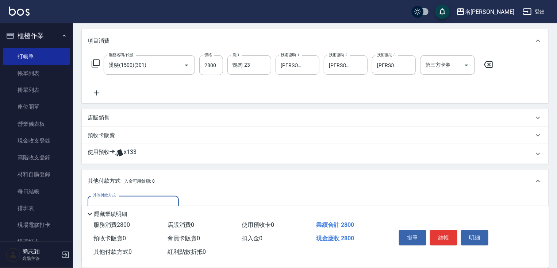
scroll to position [175, 0]
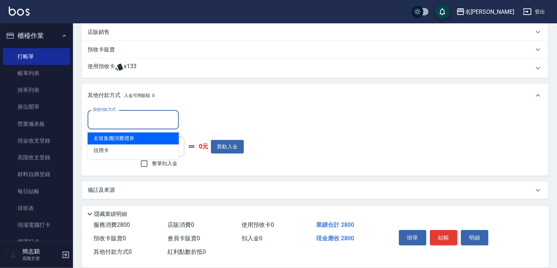
click at [128, 115] on input "其他付款方式" at bounding box center [133, 120] width 85 height 13
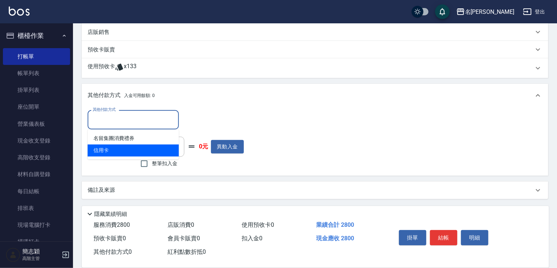
click at [120, 151] on span "信用卡" at bounding box center [133, 151] width 91 height 12
type input "信用卡"
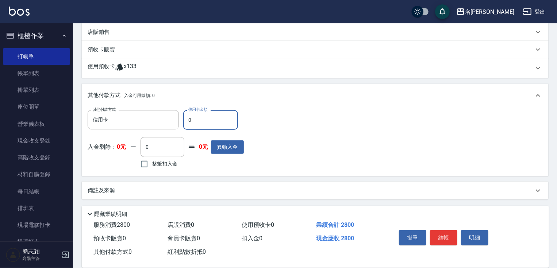
drag, startPoint x: 185, startPoint y: 120, endPoint x: 212, endPoint y: 121, distance: 26.3
click at [203, 121] on input "0" at bounding box center [210, 120] width 55 height 20
type input "2800"
click at [445, 242] on button "結帳" at bounding box center [443, 237] width 27 height 15
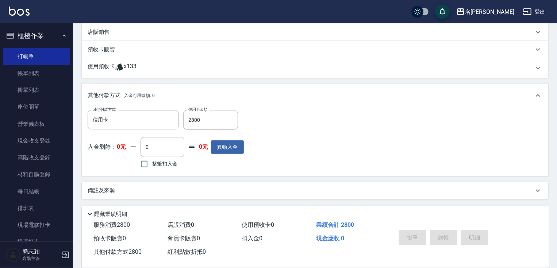
type input "[DATE] 14:02"
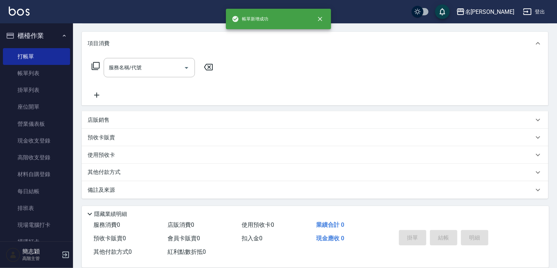
scroll to position [0, 0]
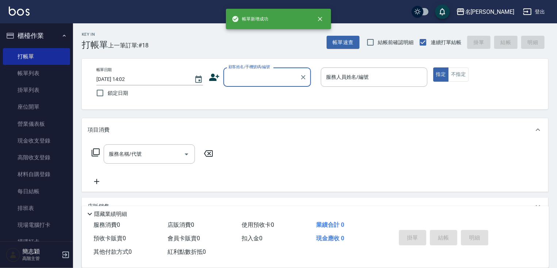
click at [278, 77] on input "顧客姓名/手機號碼/編號" at bounding box center [262, 77] width 70 height 13
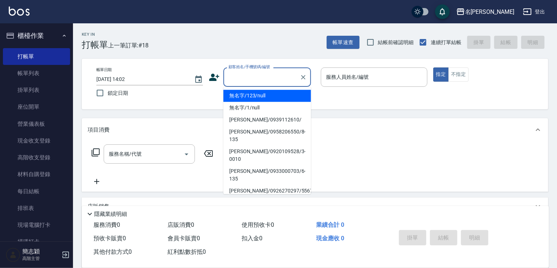
click at [273, 95] on li "無名字/123/null" at bounding box center [267, 96] width 88 height 12
type input "無名字/123/null"
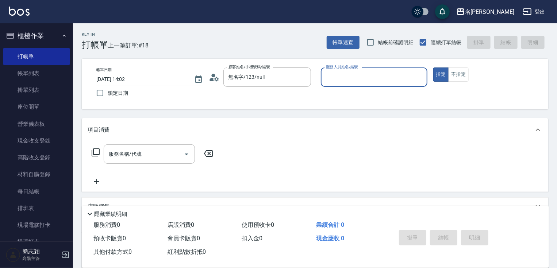
click at [353, 79] on input "服務人員姓名/編號" at bounding box center [374, 77] width 100 height 13
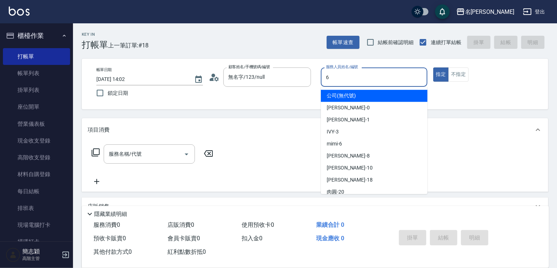
type input "mimi-6"
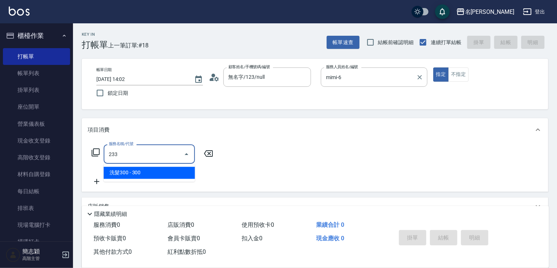
type input "洗髮300(233)"
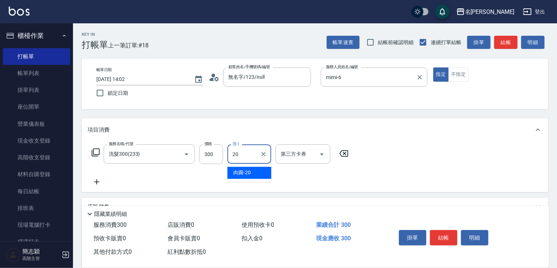
type input "肉圓-20"
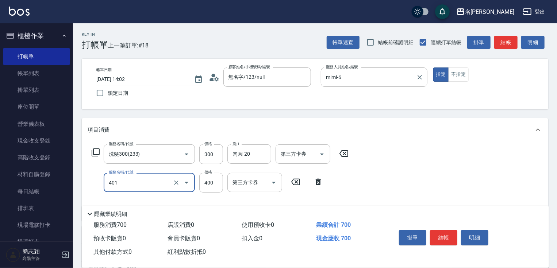
type input "剪髮(400)(401)"
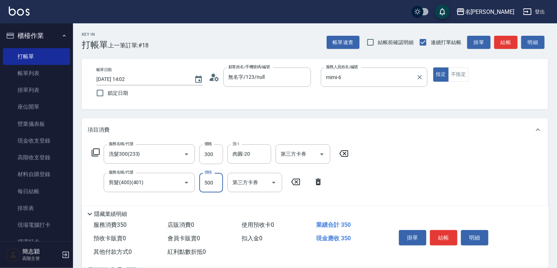
type input "500"
click at [447, 235] on button "結帳" at bounding box center [443, 237] width 27 height 15
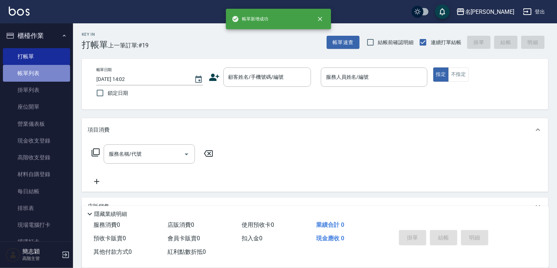
click at [48, 70] on link "帳單列表" at bounding box center [36, 73] width 67 height 17
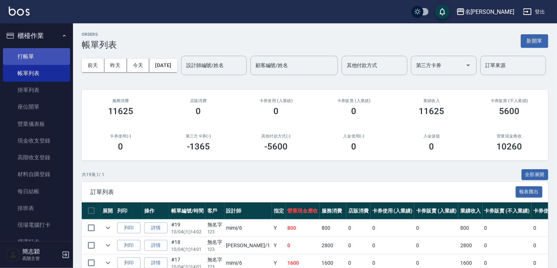
click at [47, 57] on link "打帳單" at bounding box center [36, 56] width 67 height 17
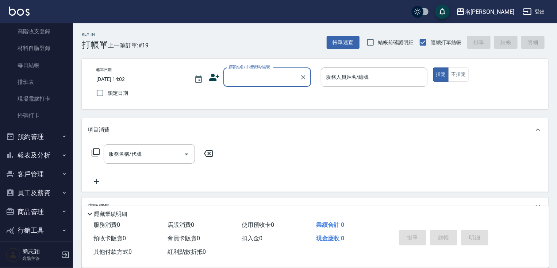
scroll to position [127, 0]
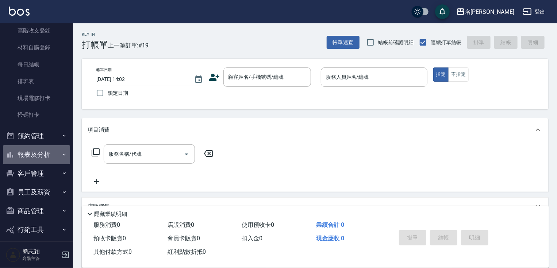
click at [51, 154] on button "報表及分析" at bounding box center [36, 154] width 67 height 19
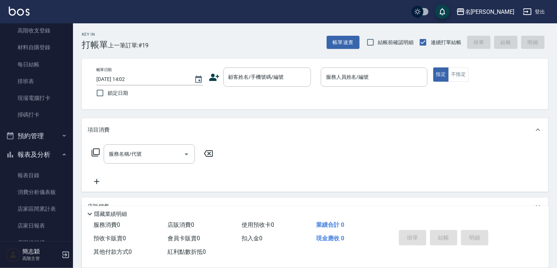
drag, startPoint x: 69, startPoint y: 85, endPoint x: 69, endPoint y: 97, distance: 11.3
click at [69, 97] on nav "櫃檯作業 打帳單 帳單列表 掛單列表 座位開單 營業儀表板 現金收支登錄 高階收支登錄 材料自購登錄 每日結帳 排班表 現場電腦打卡 掃碼打卡 預約管理 預約…" at bounding box center [36, 132] width 73 height 218
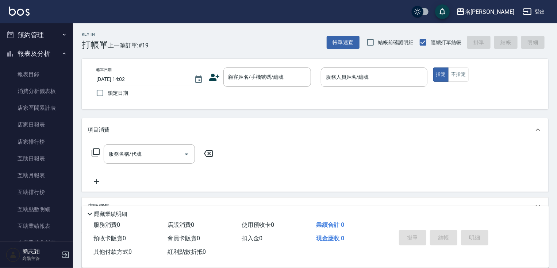
scroll to position [243, 0]
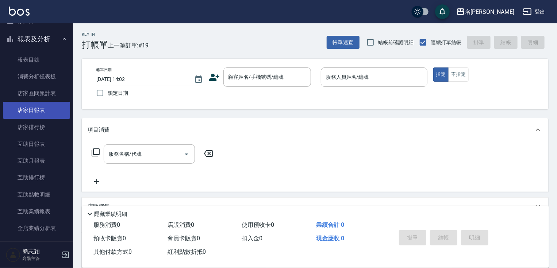
click at [51, 110] on link "店家日報表" at bounding box center [36, 110] width 67 height 17
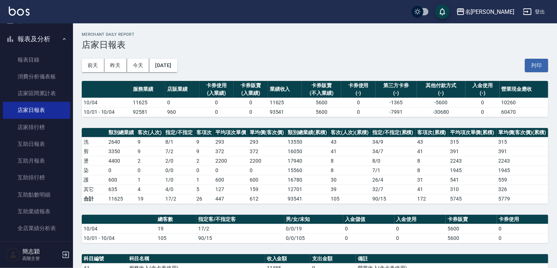
click at [549, 168] on div "名留竹林 [DATE] 店家日報表 列印時間： [DATE][PHONE_NUMBER]:02 Merchant Daily Report 店家日報表 [DA…" at bounding box center [315, 248] width 484 height 450
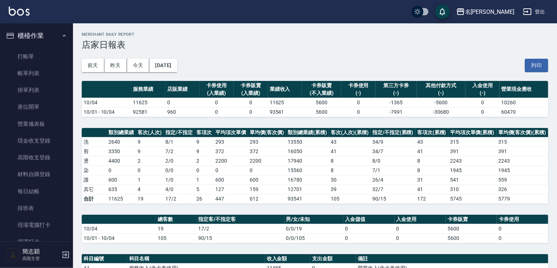
drag, startPoint x: 41, startPoint y: 76, endPoint x: 285, endPoint y: 119, distance: 248.4
click at [41, 75] on link "帳單列表" at bounding box center [36, 73] width 67 height 17
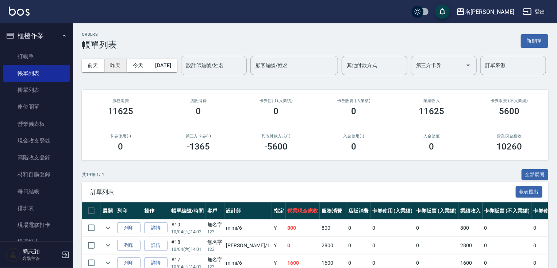
click at [120, 68] on button "昨天" at bounding box center [115, 66] width 23 height 14
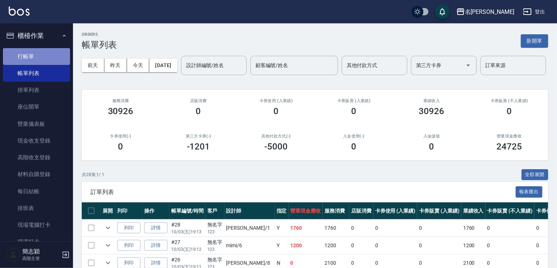
click at [45, 60] on link "打帳單" at bounding box center [36, 56] width 67 height 17
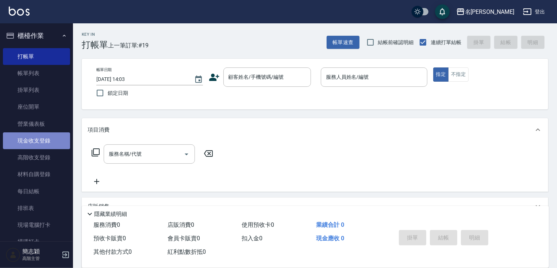
click at [39, 140] on link "現金收支登錄" at bounding box center [36, 141] width 67 height 17
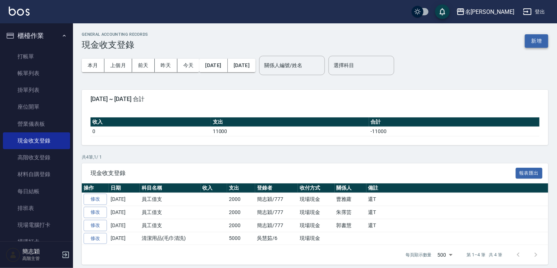
click at [543, 39] on button "新增" at bounding box center [536, 41] width 23 height 14
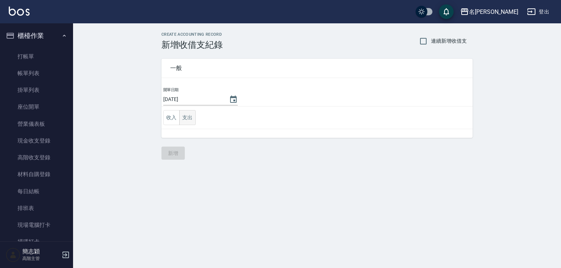
click at [186, 119] on button "支出" at bounding box center [187, 117] width 16 height 15
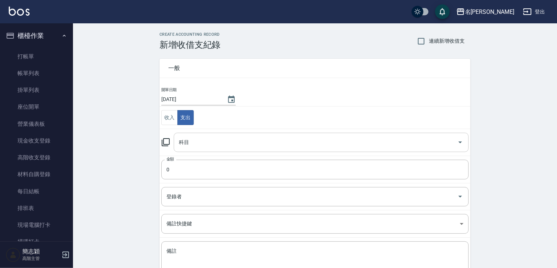
click at [290, 139] on input "科目" at bounding box center [315, 142] width 277 height 13
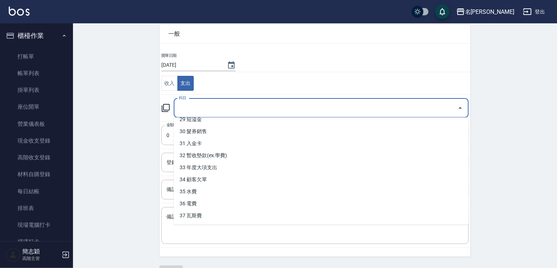
scroll to position [41, 0]
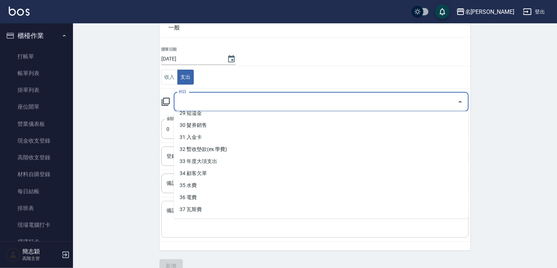
click at [468, 208] on div "x 備註" at bounding box center [314, 219] width 307 height 37
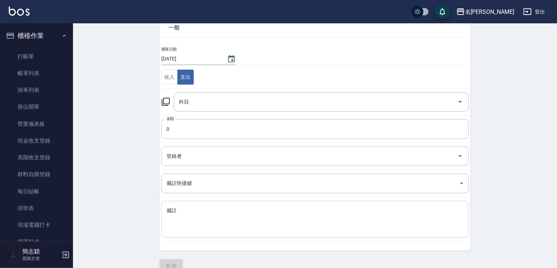
click at [468, 210] on div "x 備註" at bounding box center [314, 219] width 307 height 37
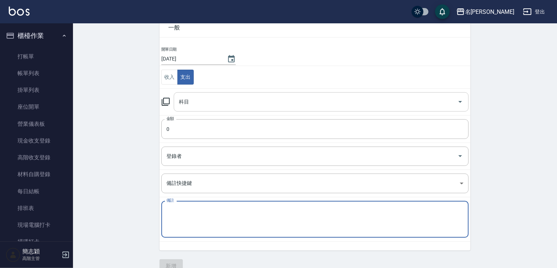
click at [366, 108] on div "科目" at bounding box center [321, 101] width 295 height 19
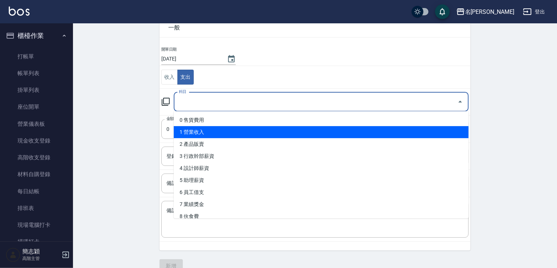
drag, startPoint x: 465, startPoint y: 126, endPoint x: 468, endPoint y: 123, distance: 4.4
click at [468, 123] on ul "0 售貨費用 1 營業收入 2 產品販賣 3 行政幹部薪資 4 設計師薪資 5 助理薪資 6 員工借支 7 業績獎金 8 伙食費 9 勞健保勞退費 10 房屋…" at bounding box center [321, 164] width 295 height 107
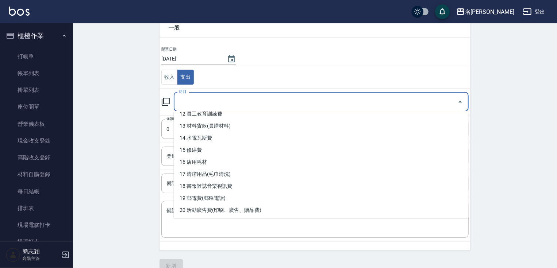
scroll to position [190, 0]
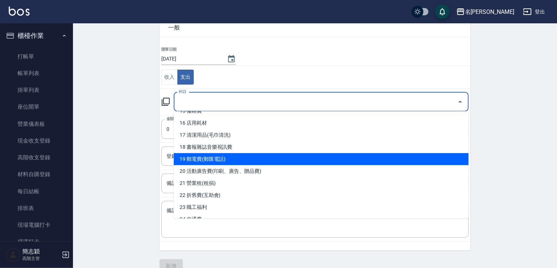
click at [355, 160] on li "19 郵電費(郵匯電話)" at bounding box center [321, 159] width 295 height 12
type input "19 郵電費(郵匯電話)"
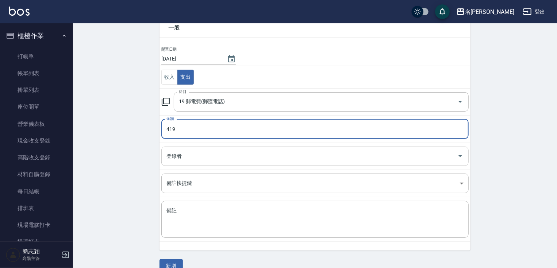
type input "419"
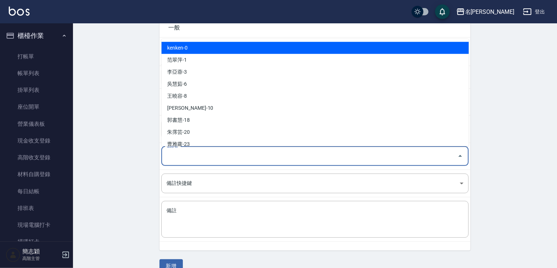
click at [356, 161] on input "登錄者" at bounding box center [310, 156] width 290 height 13
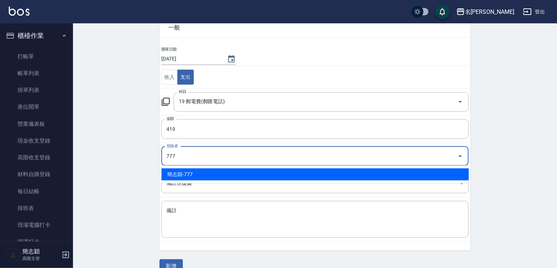
type input "簡志穎-777"
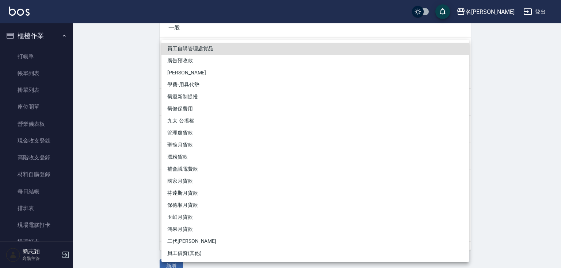
type input "員工自購管理處貨品"
type textarea "員工自購管理處貨品"
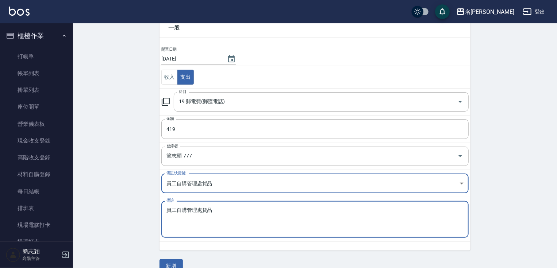
click at [460, 180] on body "名留竹林 登出 櫃檯作業 打帳單 帳單列表 掛單列表 座位開單 營業儀表板 現金收支登錄 高階收支登錄 材料自購登錄 每日結帳 排班表 現場電腦打卡 掃碼打卡…" at bounding box center [278, 120] width 557 height 322
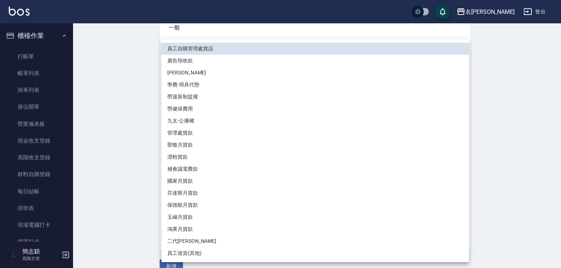
click at [502, 102] on div at bounding box center [280, 134] width 561 height 268
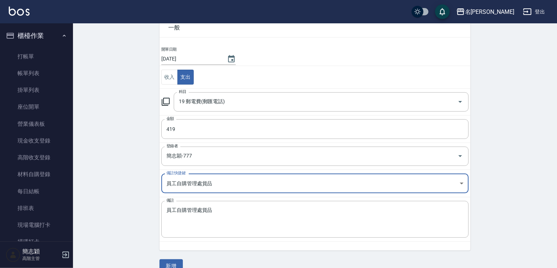
click at [505, 101] on div "CREATE ACCOUNTING RECORD 新增收借支紀錄 連續新增收借支 一般 開單日期 [DATE] 收入 支出 科目 19 郵電費(郵匯電話) 科…" at bounding box center [315, 132] width 484 height 299
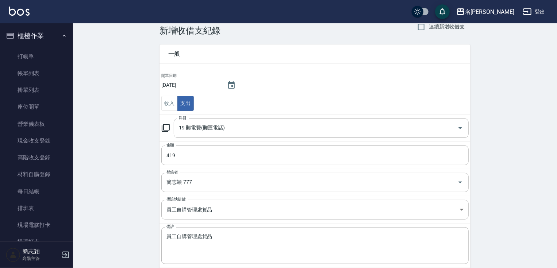
scroll to position [0, 0]
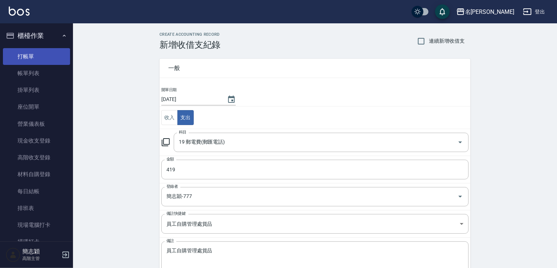
click at [35, 56] on link "打帳單" at bounding box center [36, 56] width 67 height 17
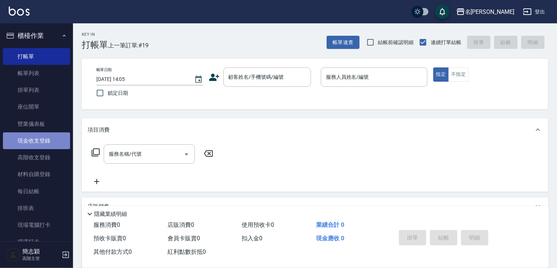
click at [50, 136] on link "現金收支登錄" at bounding box center [36, 141] width 67 height 17
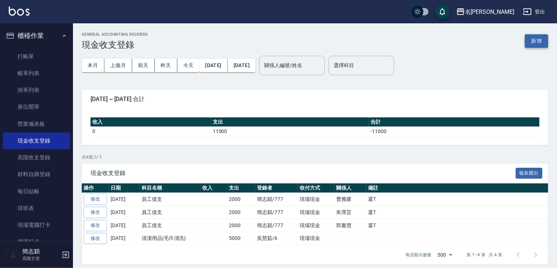
click at [536, 43] on button "新增" at bounding box center [536, 41] width 23 height 14
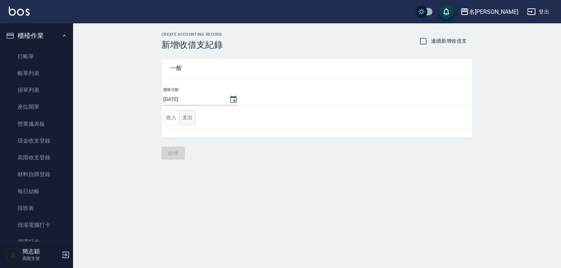
click at [190, 117] on button "支出" at bounding box center [187, 117] width 16 height 15
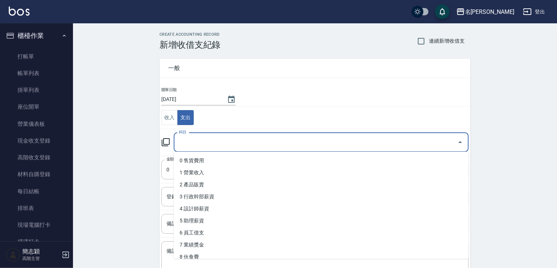
click at [450, 142] on input "科目" at bounding box center [315, 142] width 277 height 13
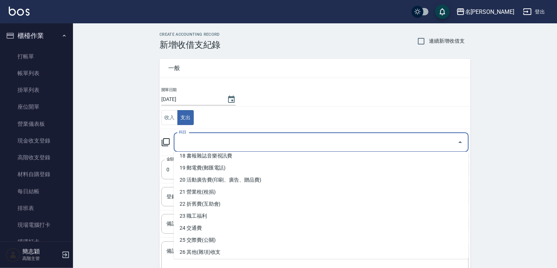
scroll to position [196, 0]
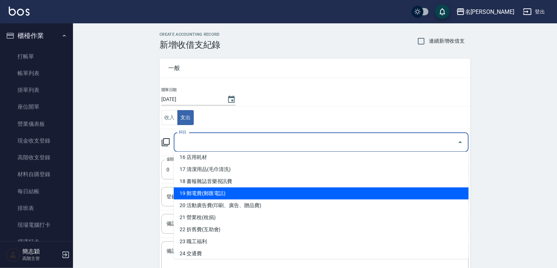
click at [344, 188] on li "19 郵電費(郵匯電話)" at bounding box center [321, 194] width 295 height 12
type input "19 郵電費(郵匯電話)"
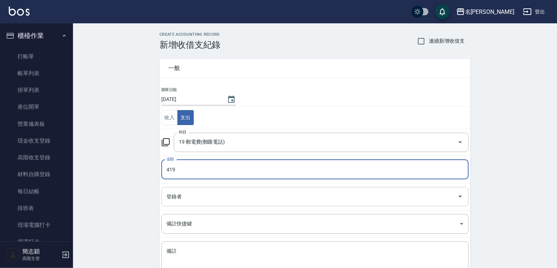
type input "419"
click at [307, 194] on input "登錄者" at bounding box center [310, 197] width 290 height 13
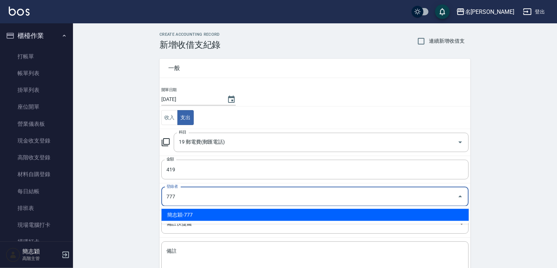
type input "簡志穎-777"
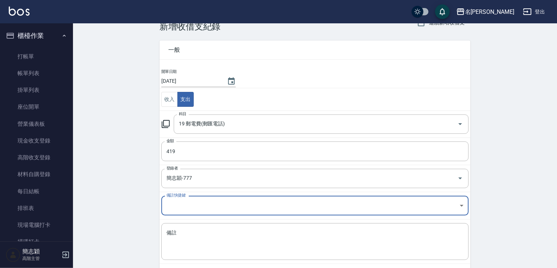
scroll to position [53, 0]
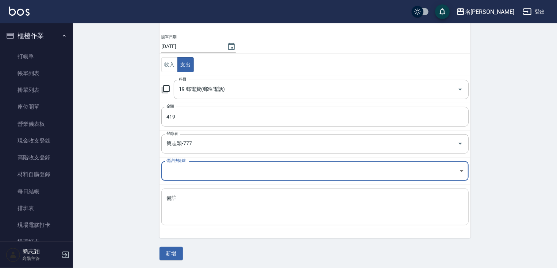
click at [351, 218] on textarea "備註" at bounding box center [314, 207] width 297 height 25
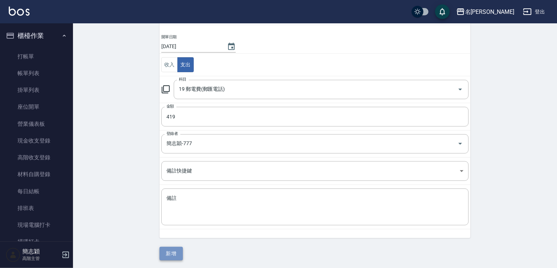
click at [166, 250] on button "新增" at bounding box center [171, 254] width 23 height 14
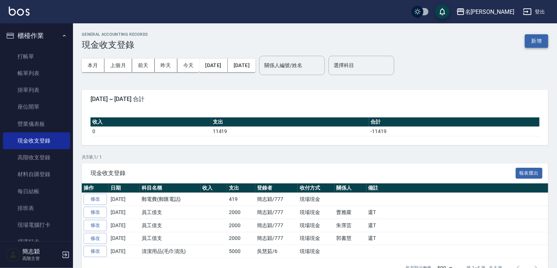
click at [543, 44] on button "新增" at bounding box center [536, 41] width 23 height 14
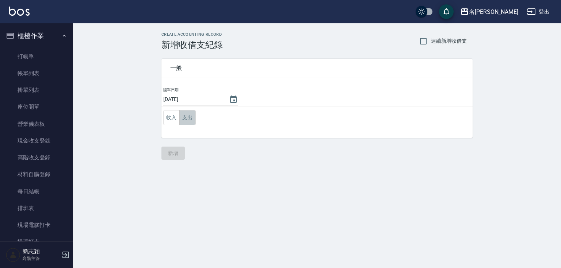
click at [191, 115] on button "支出" at bounding box center [187, 117] width 16 height 15
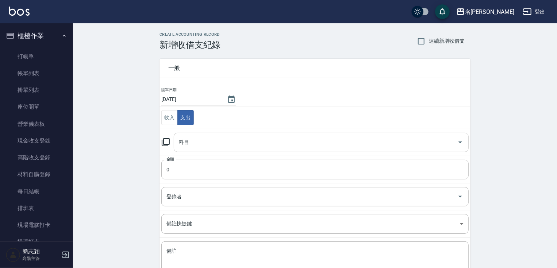
click at [269, 140] on input "科目" at bounding box center [315, 142] width 277 height 13
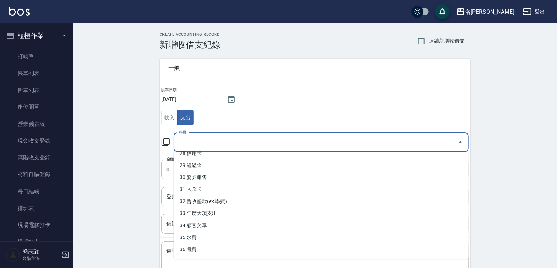
scroll to position [356, 0]
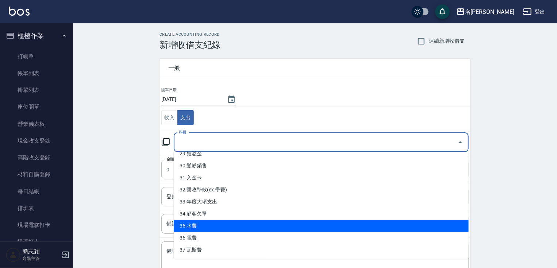
click at [422, 229] on li "35 水費" at bounding box center [321, 226] width 295 height 12
type input "35 水費"
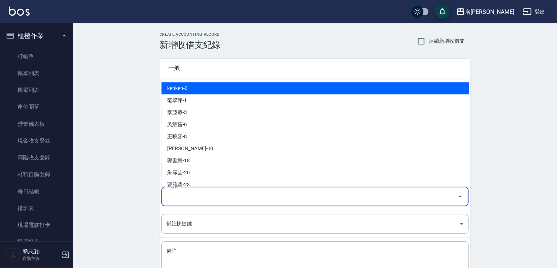
click at [370, 196] on input "登錄者" at bounding box center [310, 197] width 290 height 13
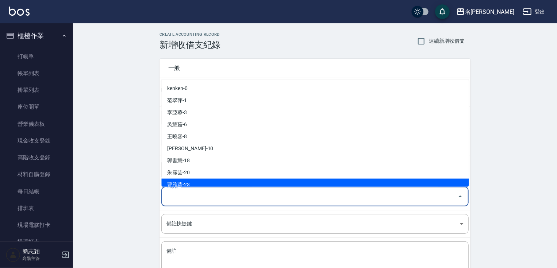
click at [537, 164] on div "CREATE ACCOUNTING RECORD 新增收借支紀錄 連續新增收借支 一般 開單日期 [DATE] 收入 支出 科目 35 水費 科目 金額 0 …" at bounding box center [315, 172] width 484 height 299
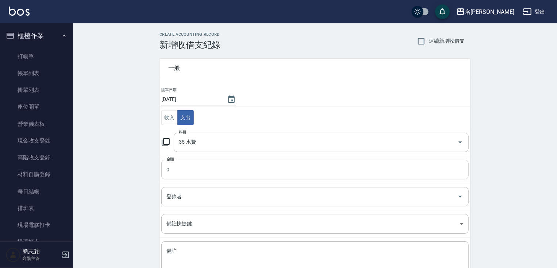
click at [236, 162] on input "0" at bounding box center [314, 170] width 307 height 20
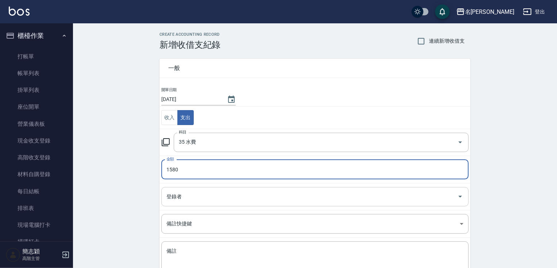
type input "1580"
click at [311, 195] on input "登錄者" at bounding box center [310, 197] width 290 height 13
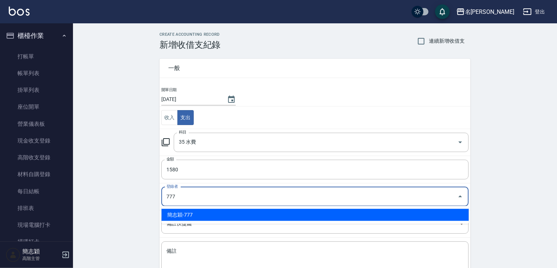
type input "簡志穎-777"
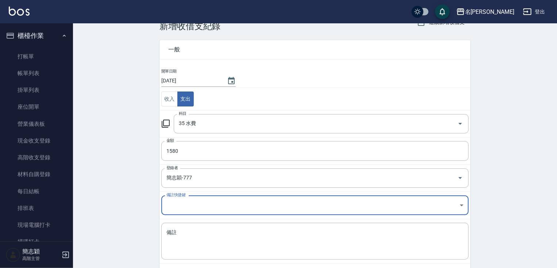
scroll to position [53, 0]
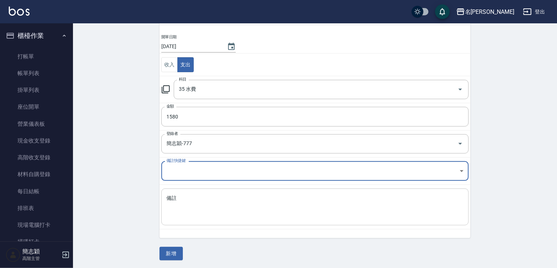
click at [265, 210] on textarea "備註" at bounding box center [314, 207] width 297 height 25
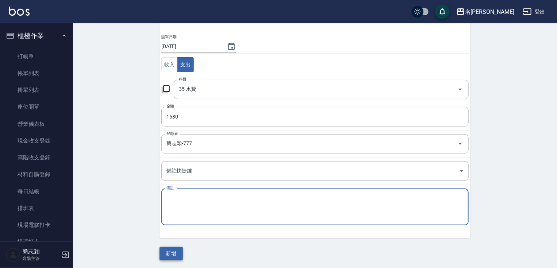
click at [169, 254] on button "新增" at bounding box center [171, 254] width 23 height 14
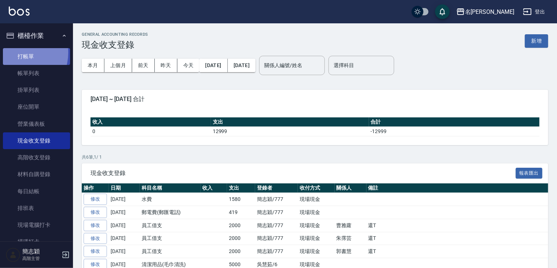
click at [18, 53] on link "打帳單" at bounding box center [36, 56] width 67 height 17
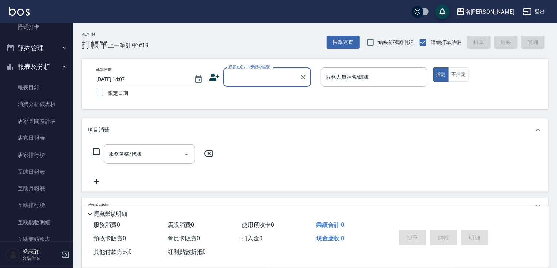
scroll to position [258, 0]
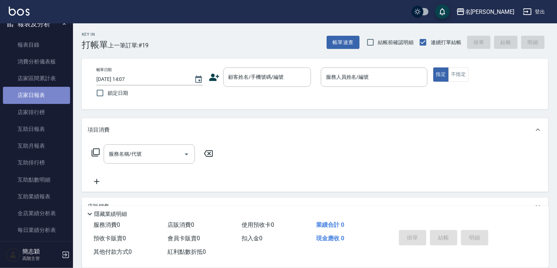
click at [58, 97] on link "店家日報表" at bounding box center [36, 95] width 67 height 17
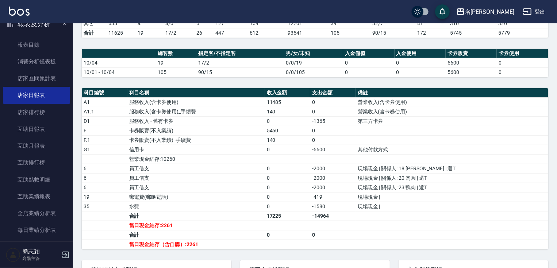
scroll to position [211, 0]
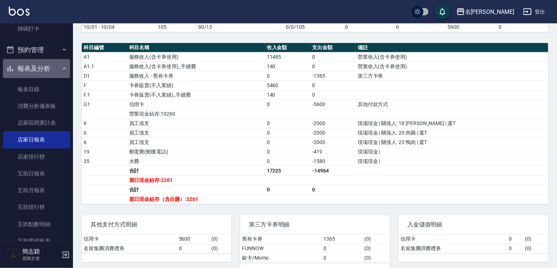
click at [55, 68] on button "報表及分析" at bounding box center [36, 68] width 67 height 19
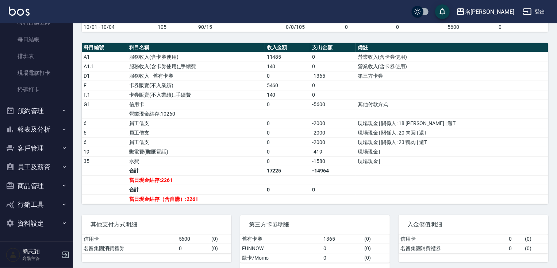
scroll to position [152, 0]
drag, startPoint x: 68, startPoint y: 121, endPoint x: 72, endPoint y: 105, distance: 16.5
click at [72, 105] on nav "櫃檯作業 打帳單 帳單列表 掛單列表 座位開單 營業儀表板 現金收支登錄 高階收支登錄 材料自購登錄 每日結帳 排班表 現場電腦打卡 掃碼打卡 預約管理 預約…" at bounding box center [36, 132] width 73 height 218
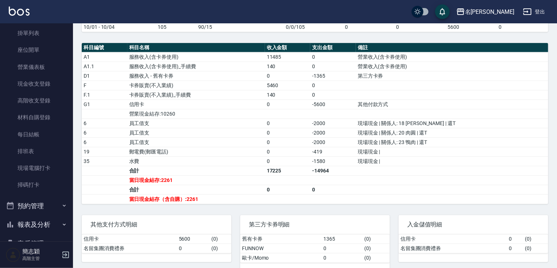
scroll to position [1, 0]
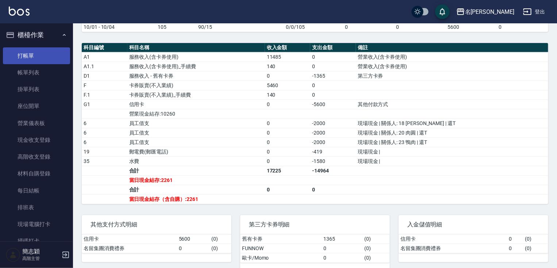
click at [46, 58] on link "打帳單" at bounding box center [36, 55] width 67 height 17
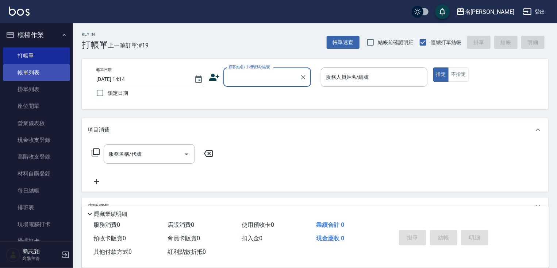
click at [47, 69] on link "帳單列表" at bounding box center [36, 72] width 67 height 17
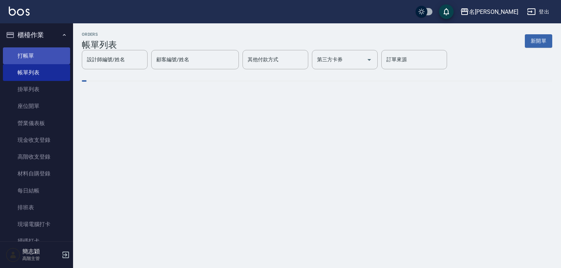
click at [40, 52] on link "打帳單" at bounding box center [36, 55] width 67 height 17
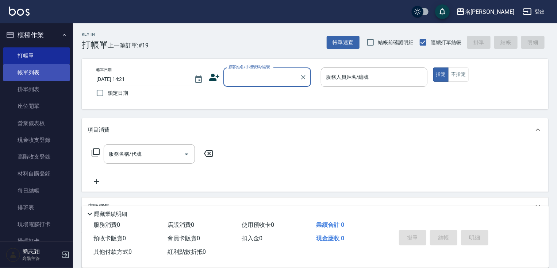
click at [39, 70] on link "帳單列表" at bounding box center [36, 72] width 67 height 17
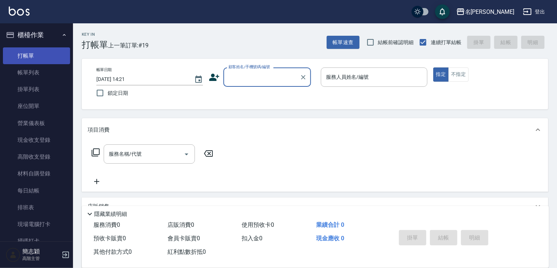
click at [39, 51] on link "打帳單" at bounding box center [36, 55] width 67 height 17
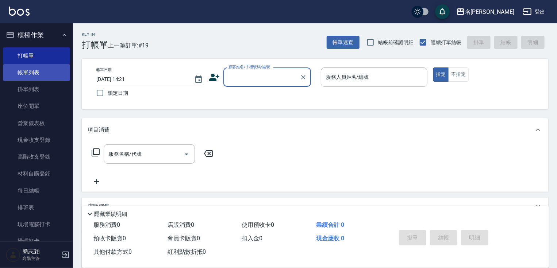
click at [52, 72] on link "帳單列表" at bounding box center [36, 72] width 67 height 17
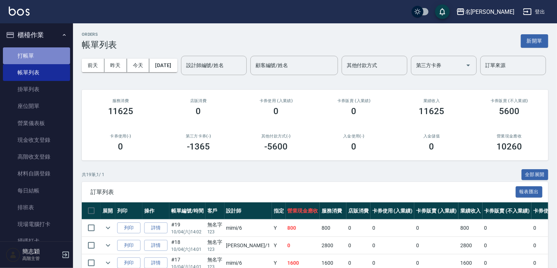
click at [42, 54] on link "打帳單" at bounding box center [36, 55] width 67 height 17
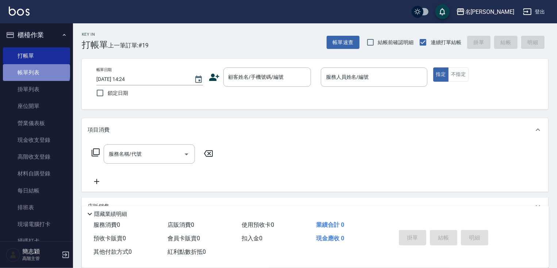
click at [36, 72] on link "帳單列表" at bounding box center [36, 72] width 67 height 17
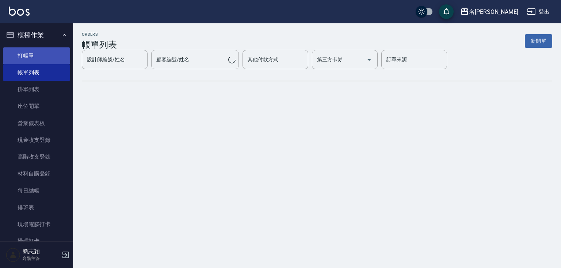
click at [43, 57] on link "打帳單" at bounding box center [36, 55] width 67 height 17
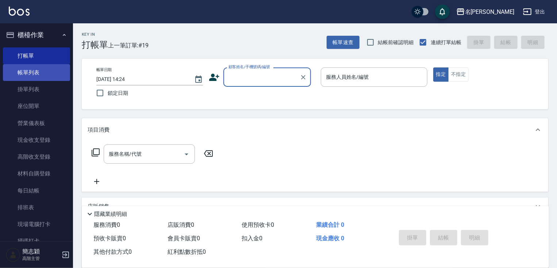
click at [31, 63] on link "打帳單" at bounding box center [36, 55] width 67 height 17
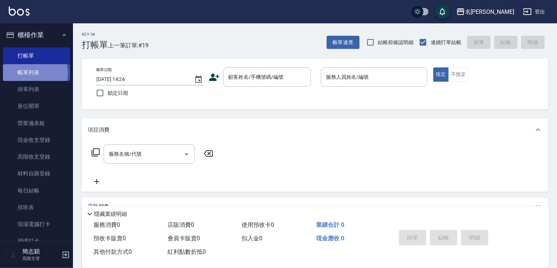
click at [32, 73] on link "帳單列表" at bounding box center [36, 72] width 67 height 17
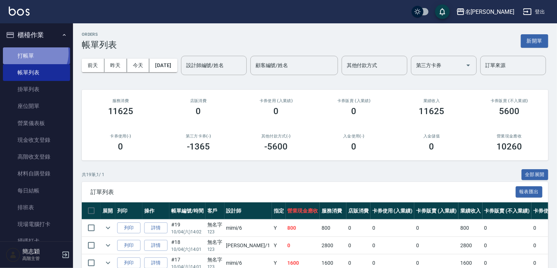
click at [35, 53] on link "打帳單" at bounding box center [36, 55] width 67 height 17
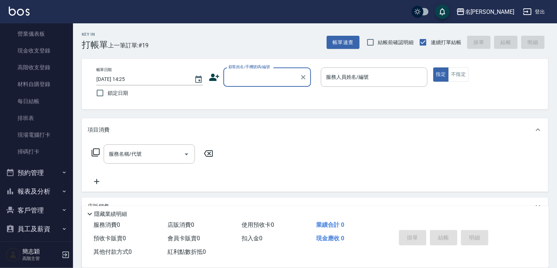
scroll to position [152, 0]
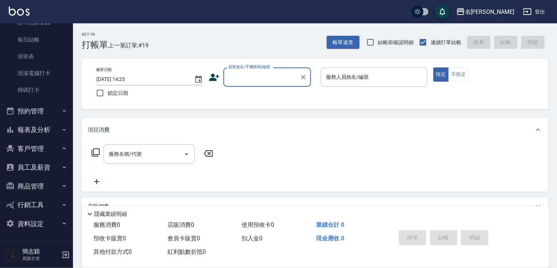
click at [45, 131] on button "報表及分析" at bounding box center [36, 129] width 67 height 19
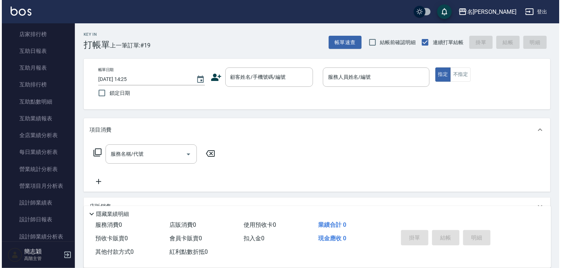
scroll to position [884, 0]
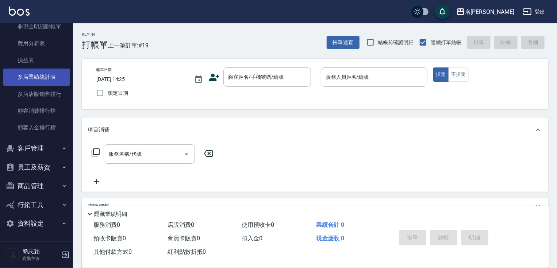
click at [43, 74] on link "多店業績統計表" at bounding box center [36, 77] width 67 height 17
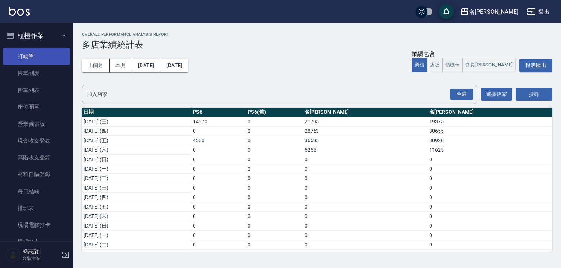
click at [45, 58] on link "打帳單" at bounding box center [36, 56] width 67 height 17
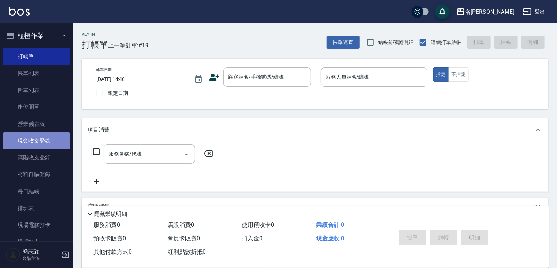
click at [47, 141] on link "現金收支登錄" at bounding box center [36, 141] width 67 height 17
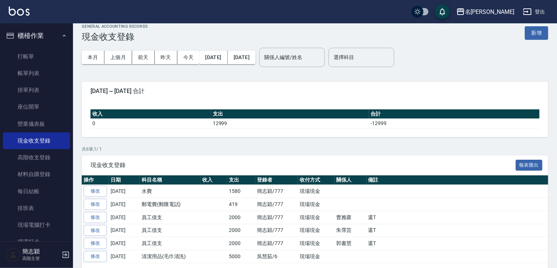
scroll to position [6, 0]
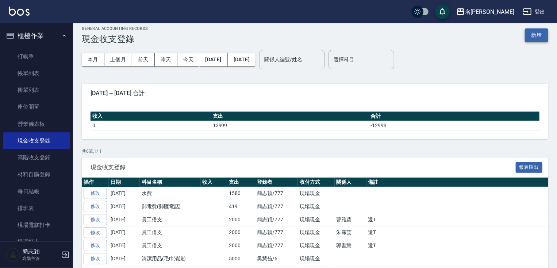
click at [533, 32] on button "新增" at bounding box center [536, 35] width 23 height 14
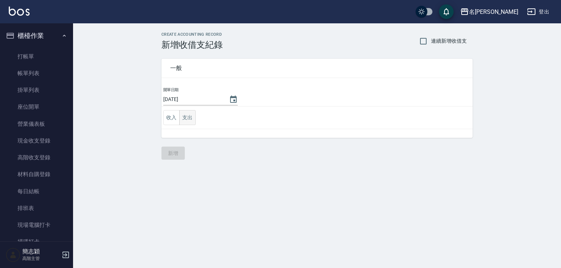
click at [192, 122] on button "支出" at bounding box center [187, 117] width 16 height 15
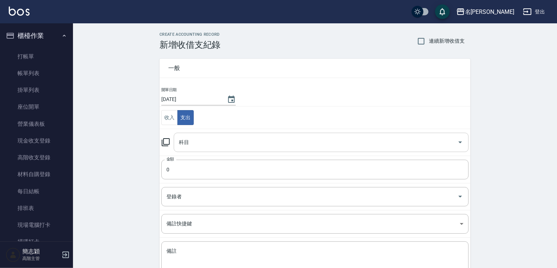
click at [212, 140] on input "科目" at bounding box center [315, 142] width 277 height 13
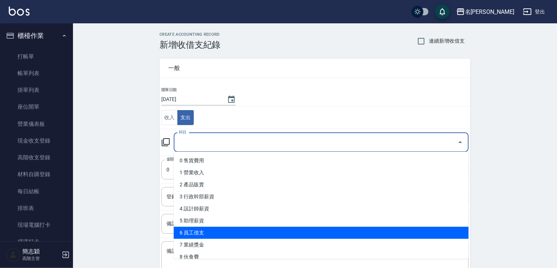
click at [202, 231] on li "6 員工借支" at bounding box center [321, 233] width 295 height 12
type input "6 員工借支"
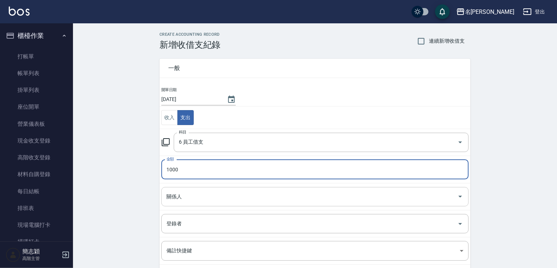
type input "1000"
click at [210, 195] on input "關係人" at bounding box center [310, 197] width 290 height 13
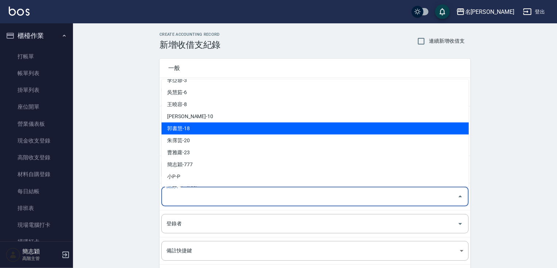
scroll to position [55, 0]
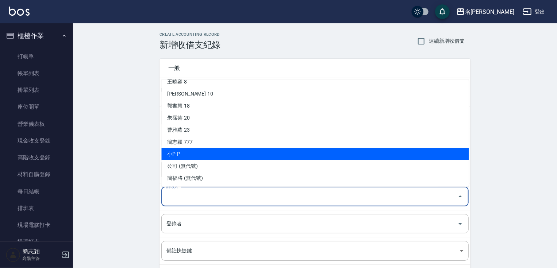
click at [492, 126] on div "CREATE ACCOUNTING RECORD 新增收借支紀錄 連續新增收借支 一般 開單日期 [DATE] 收入 支出 科目 6 員工借支 科目 金額 1…" at bounding box center [315, 186] width 484 height 326
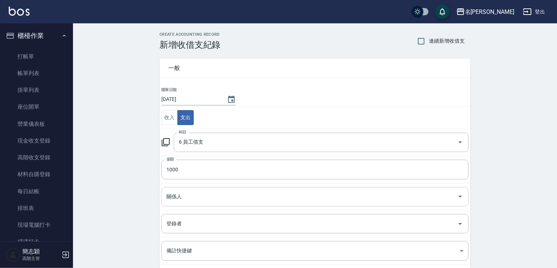
click at [334, 204] on div "關係人" at bounding box center [314, 196] width 307 height 19
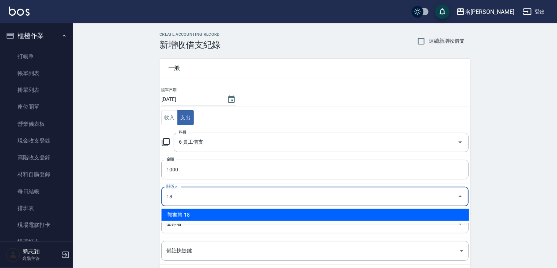
type input "郭書慧-18"
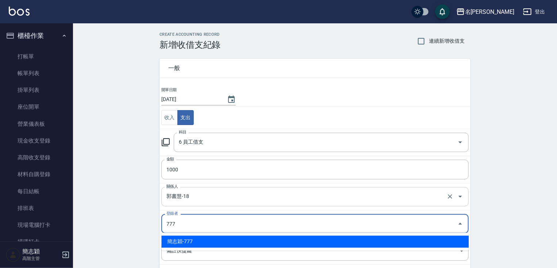
type input "簡志穎-777"
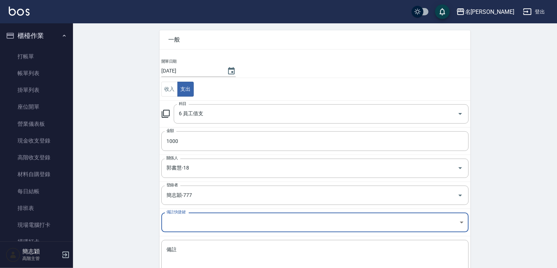
scroll to position [80, 0]
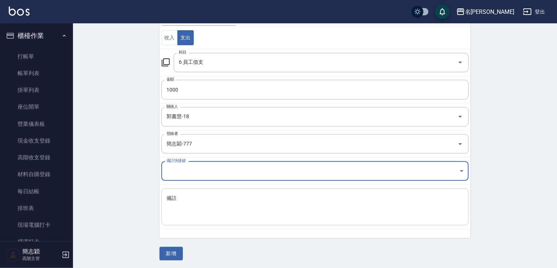
click at [270, 209] on textarea "備註" at bounding box center [314, 207] width 297 height 25
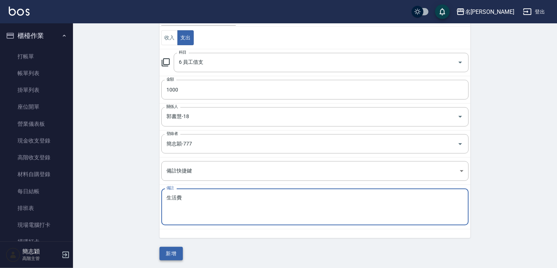
type textarea "生活費"
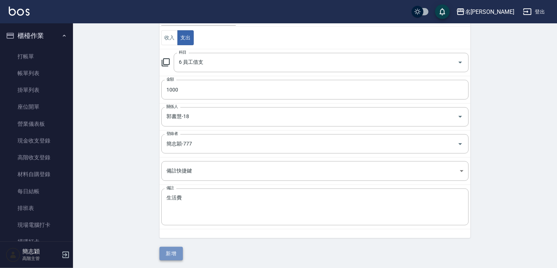
click at [175, 255] on button "新增" at bounding box center [171, 254] width 23 height 14
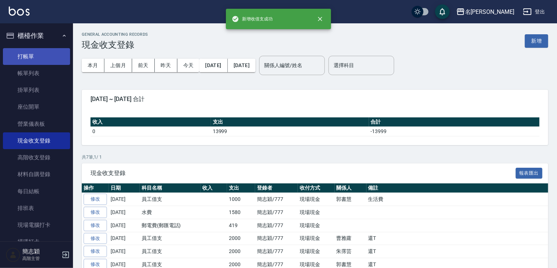
click at [33, 55] on link "打帳單" at bounding box center [36, 56] width 67 height 17
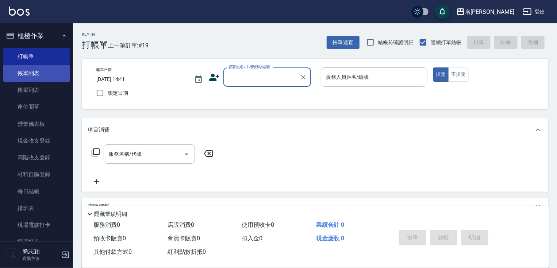
click at [41, 76] on link "帳單列表" at bounding box center [36, 73] width 67 height 17
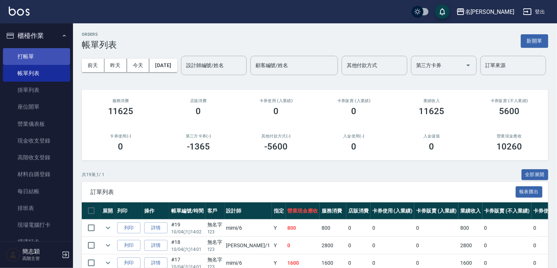
click at [40, 54] on link "打帳單" at bounding box center [36, 56] width 67 height 17
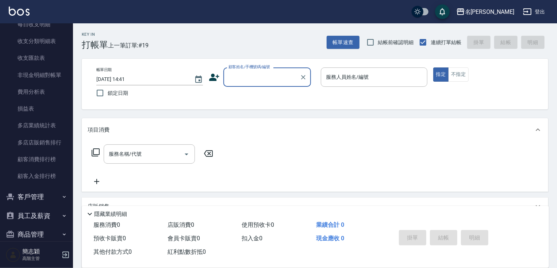
scroll to position [844, 0]
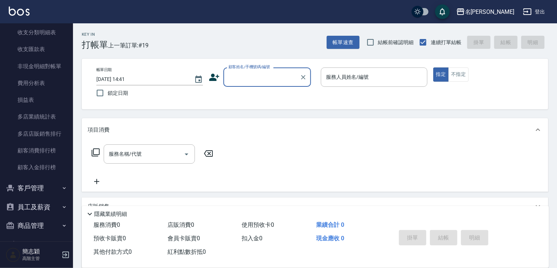
click at [53, 203] on button "員工及薪資" at bounding box center [36, 207] width 67 height 19
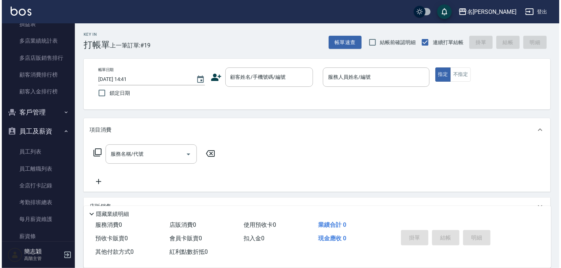
scroll to position [1025, 0]
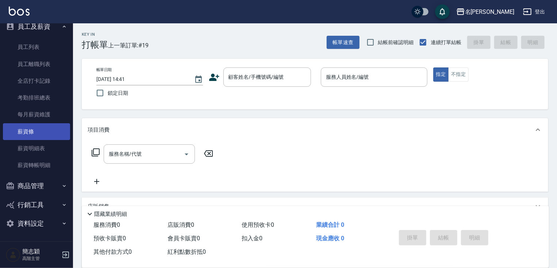
click at [51, 132] on link "薪資條" at bounding box center [36, 131] width 67 height 17
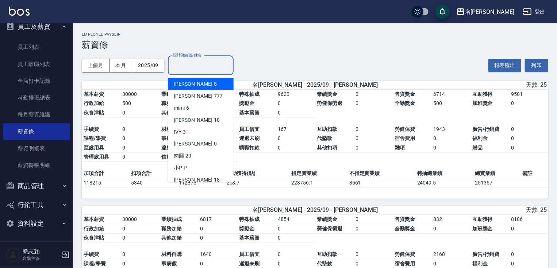
click at [193, 65] on input "設計師編號/姓名" at bounding box center [200, 65] width 59 height 13
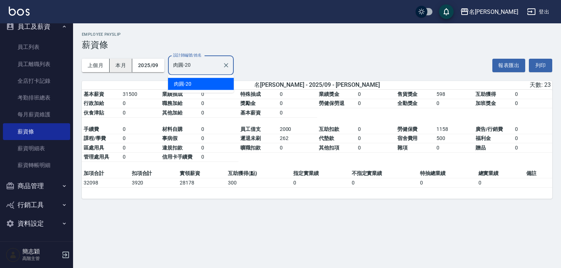
drag, startPoint x: 193, startPoint y: 64, endPoint x: 119, endPoint y: 65, distance: 73.7
click at [119, 65] on div "上個月 本月 2025/09 設計師編號/姓名 肉圓-20 設計師編號/姓名" at bounding box center [158, 65] width 152 height 31
type input "鴨肉-23"
click at [34, 27] on button "員工及薪資" at bounding box center [36, 26] width 67 height 19
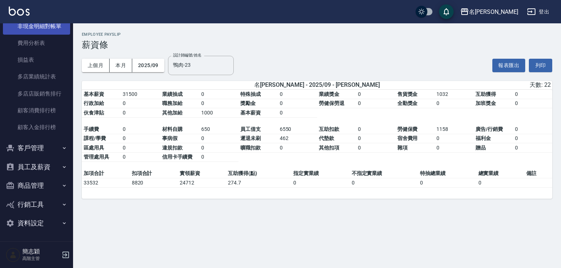
scroll to position [884, 0]
click at [69, 30] on nav "櫃檯作業 打帳單 帳單列表 掛單列表 座位開單 營業儀表板 現金收支登錄 高階收支登錄 材料自購登錄 每日結帳 排班表 現場電腦打卡 掃碼打卡 預約管理 預約…" at bounding box center [36, 132] width 73 height 218
click at [73, 28] on div "櫃檯作業 打帳單 帳單列表 掛單列表 座位開單 營業儀表板 現金收支登錄 高階收支登錄 材料自購登錄 每日結帳 排班表 現場電腦打卡 掃碼打卡 預約管理 預約…" at bounding box center [36, 145] width 73 height 245
click at [69, 32] on nav "櫃檯作業 打帳單 帳單列表 掛單列表 座位開單 營業儀表板 現金收支登錄 高階收支登錄 材料自購登錄 每日結帳 排班表 現場電腦打卡 掃碼打卡 預約管理 預約…" at bounding box center [36, 132] width 73 height 218
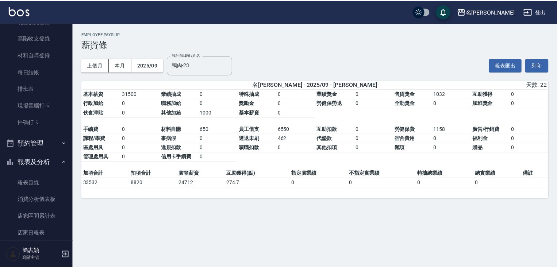
scroll to position [0, 0]
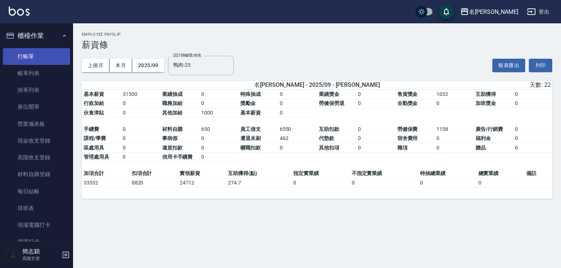
click at [48, 50] on link "打帳單" at bounding box center [36, 56] width 67 height 17
